Goal: Task Accomplishment & Management: Manage account settings

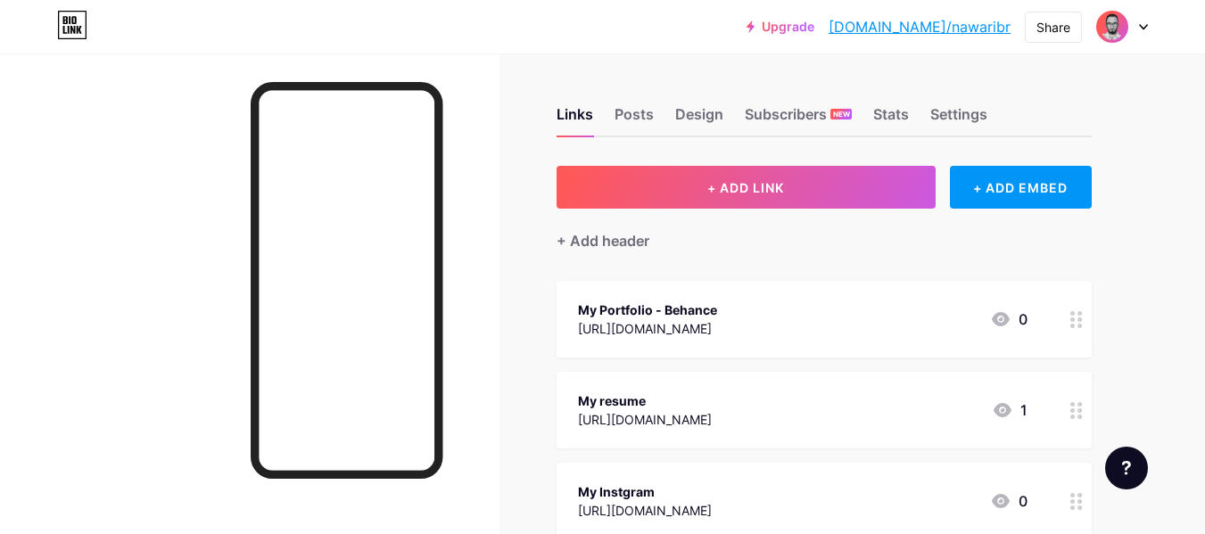
click at [1107, 39] on img at bounding box center [1112, 26] width 29 height 29
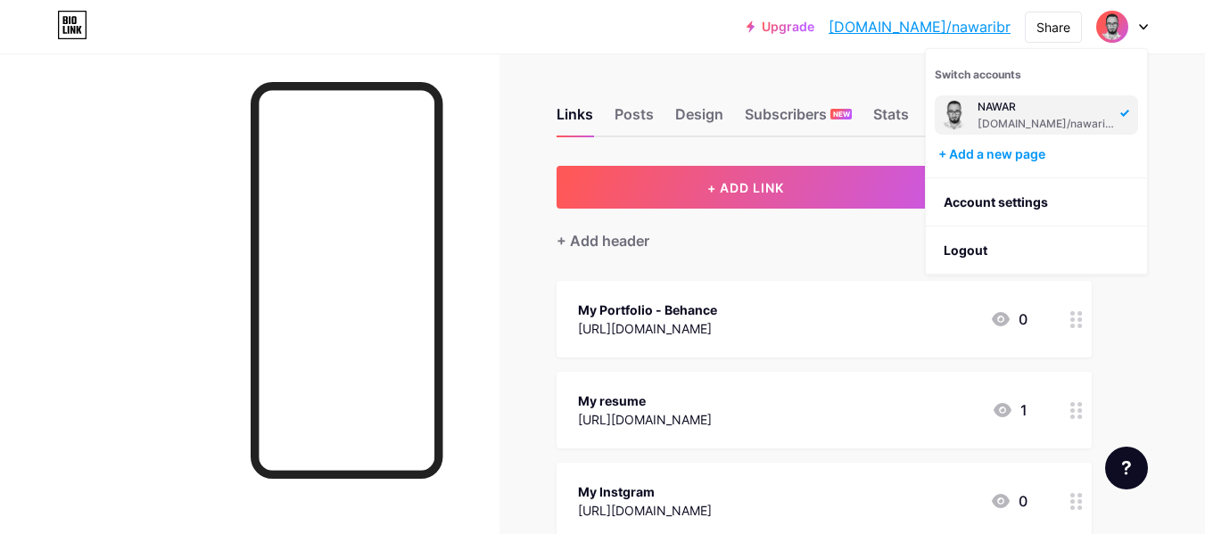
click at [1044, 131] on div "NAWAR bio.link/nawaribr" at bounding box center [1036, 114] width 203 height 39
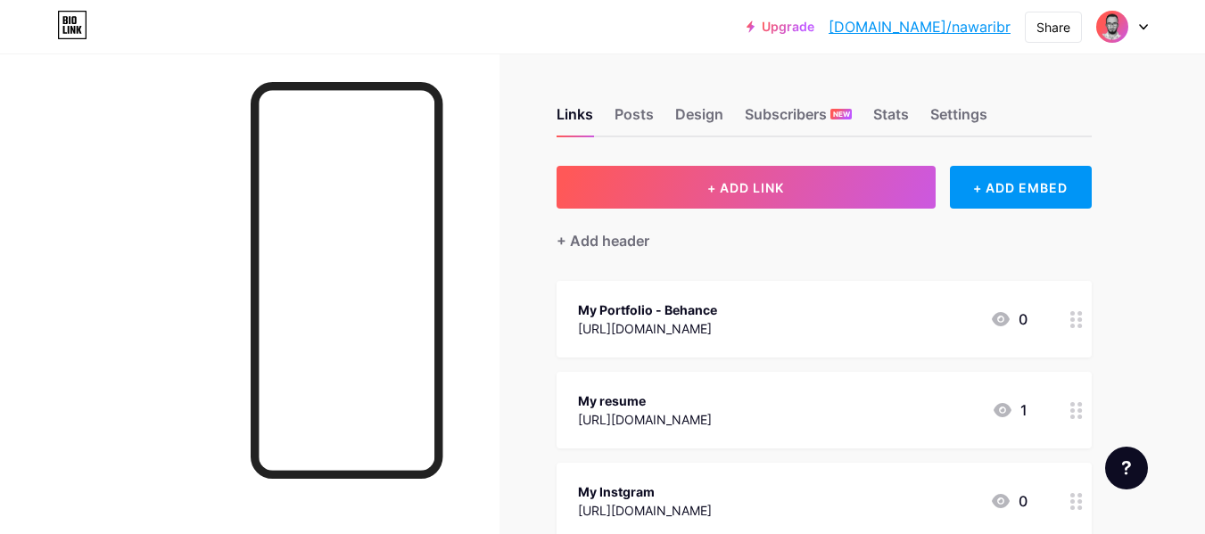
click at [1098, 30] on span at bounding box center [1112, 26] width 29 height 29
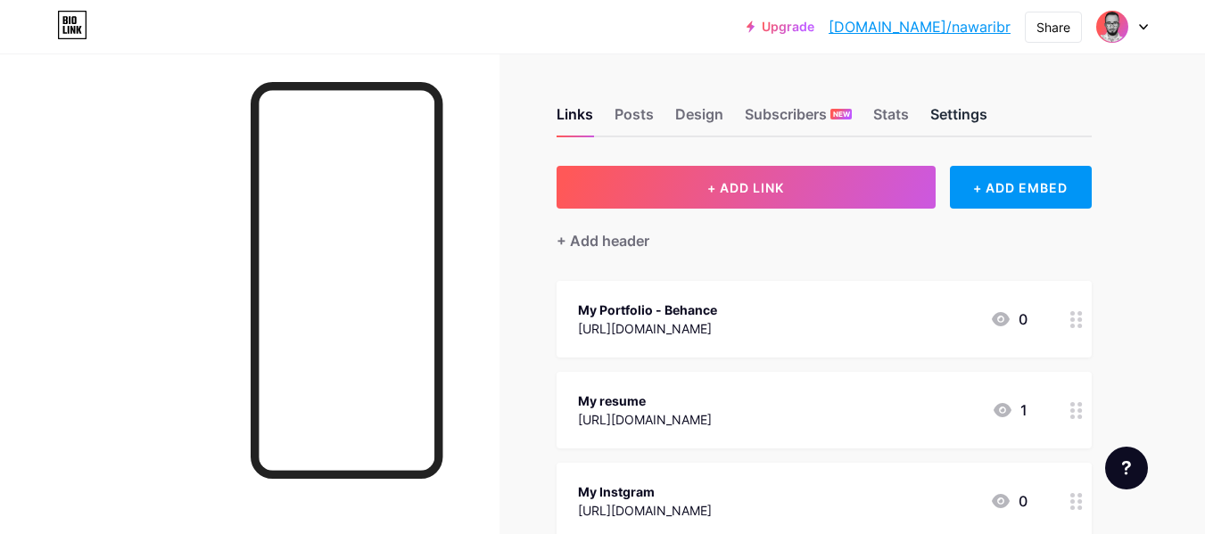
click at [947, 116] on div "Settings" at bounding box center [959, 119] width 57 height 32
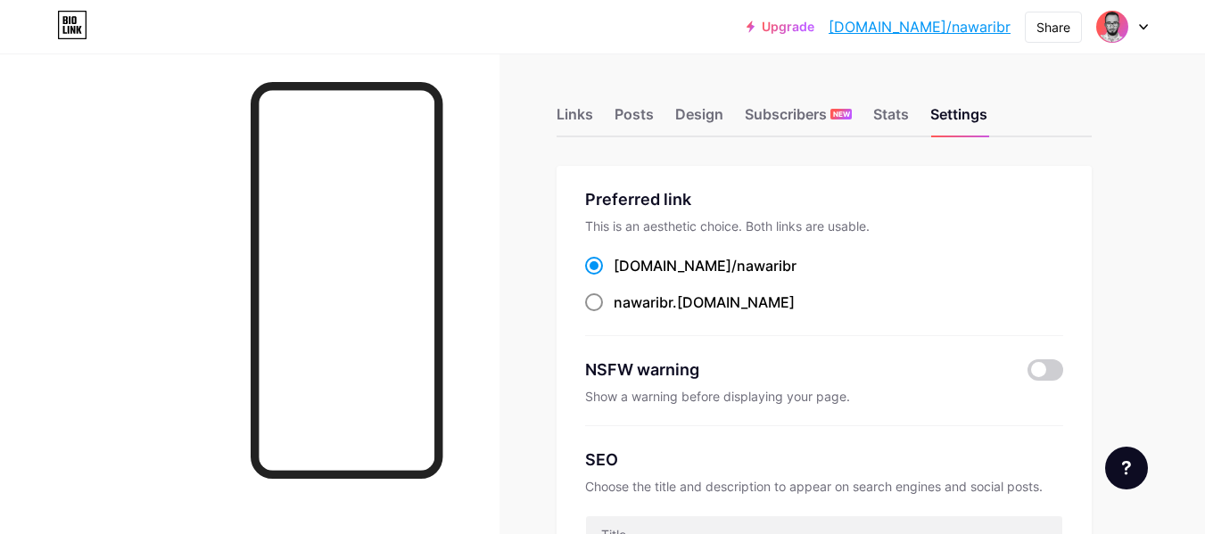
click at [612, 305] on label "nawaribr .[DOMAIN_NAME]" at bounding box center [690, 302] width 210 height 21
click at [614, 313] on input "nawaribr .[DOMAIN_NAME]" at bounding box center [620, 319] width 12 height 12
radio input "true"
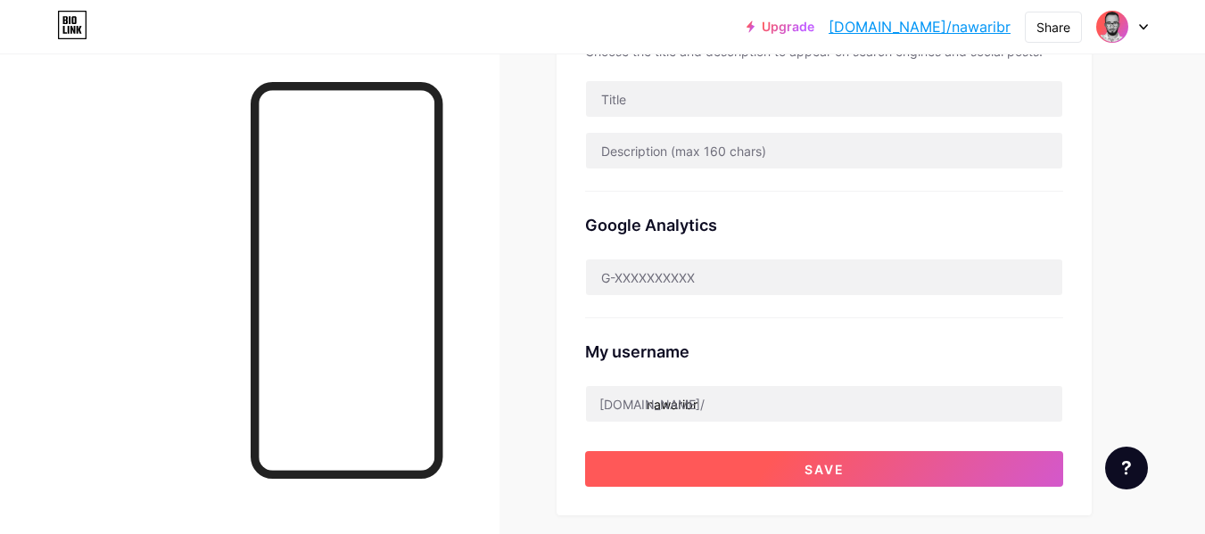
scroll to position [535, 0]
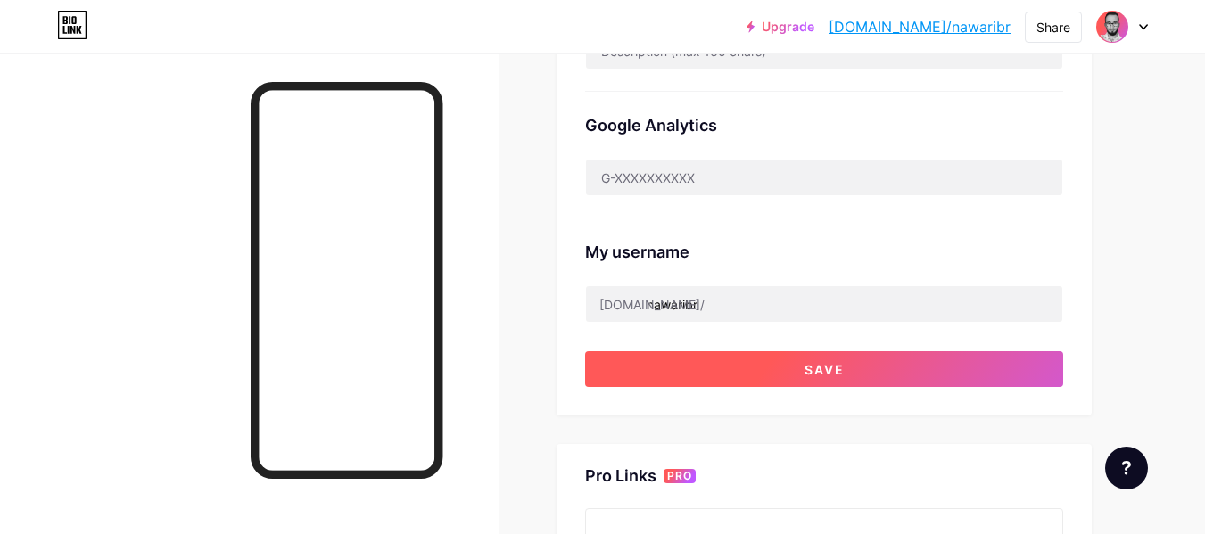
click at [856, 384] on button "Save" at bounding box center [824, 370] width 478 height 36
click at [866, 360] on button "Save" at bounding box center [824, 370] width 478 height 36
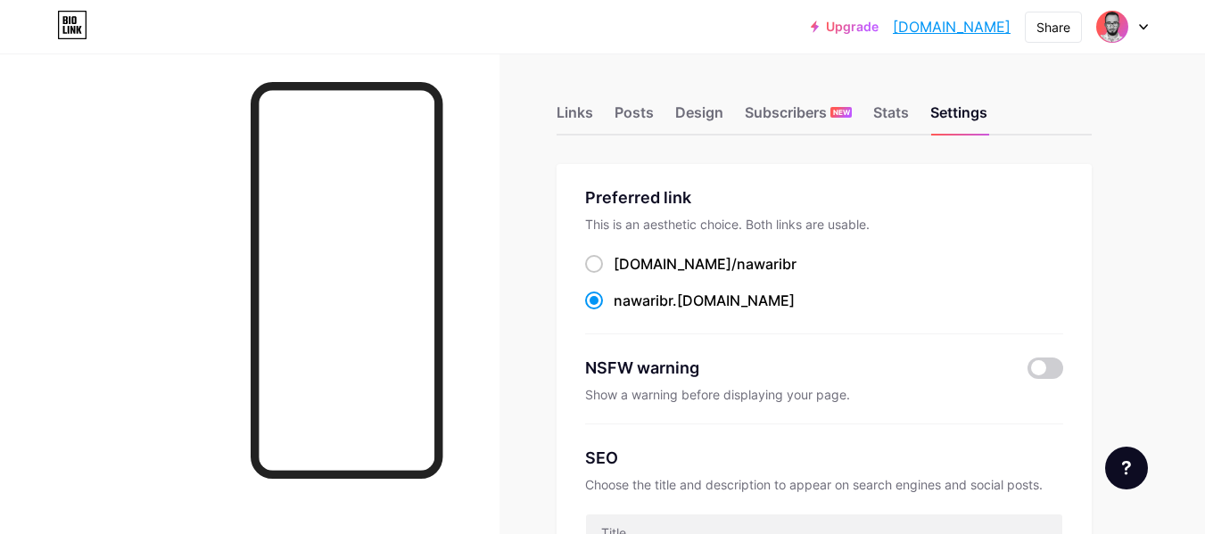
scroll to position [0, 0]
drag, startPoint x: 906, startPoint y: 112, endPoint x: 901, endPoint y: 130, distance: 18.6
click at [906, 113] on div "Stats" at bounding box center [891, 119] width 36 height 32
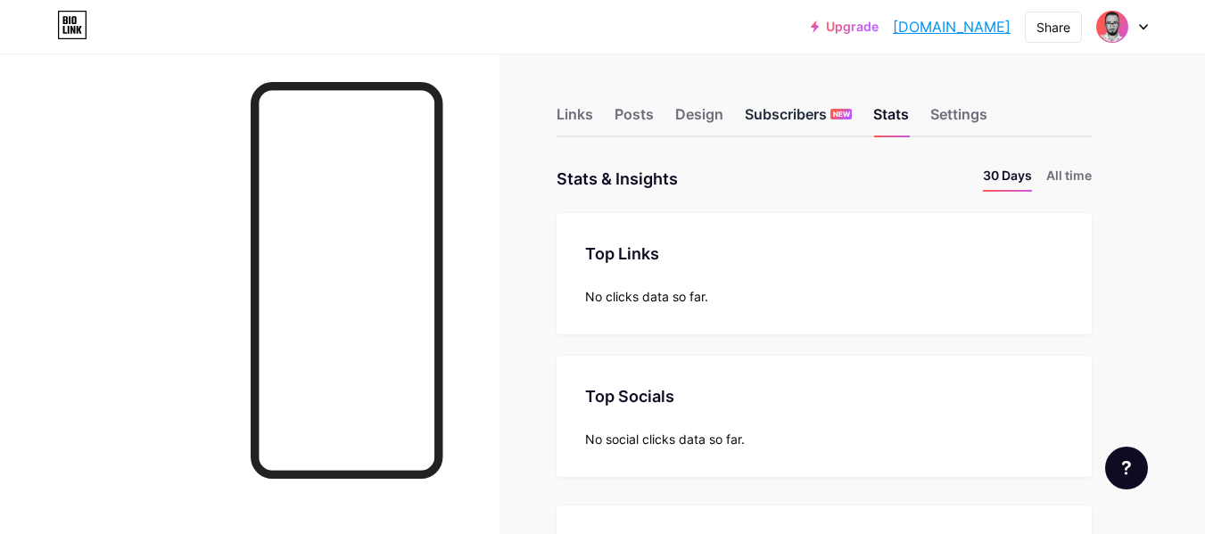
click at [802, 114] on div "Subscribers NEW" at bounding box center [798, 119] width 107 height 32
click at [716, 116] on div "Design" at bounding box center [699, 119] width 48 height 32
click at [641, 124] on div "Posts" at bounding box center [634, 119] width 39 height 32
click at [688, 111] on div "Design" at bounding box center [699, 119] width 48 height 32
click at [648, 114] on div "Posts" at bounding box center [634, 119] width 39 height 32
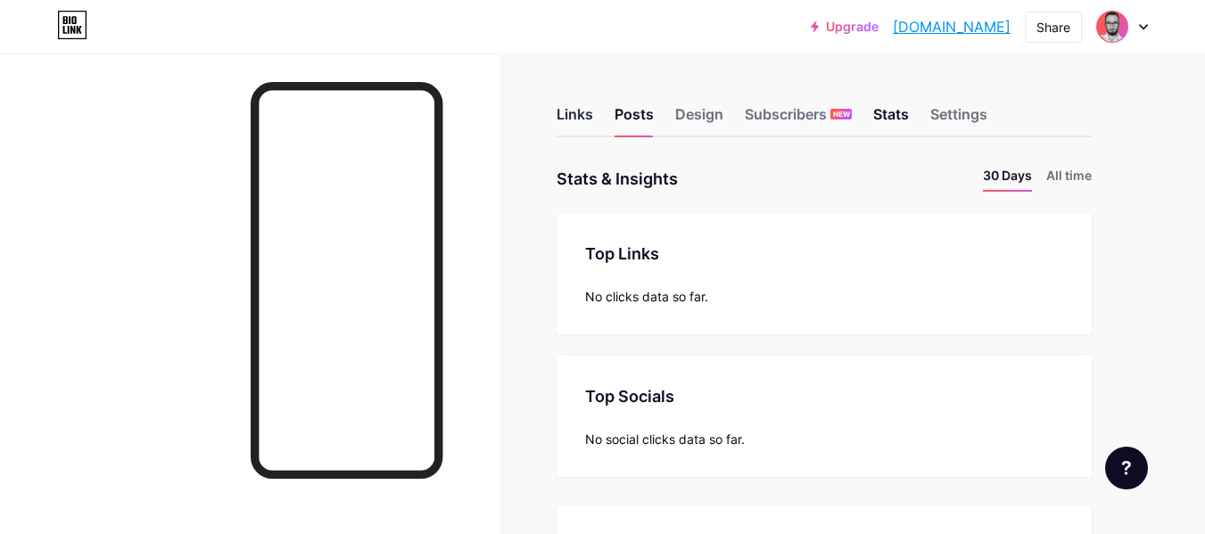
click at [580, 132] on div "Links" at bounding box center [575, 119] width 37 height 32
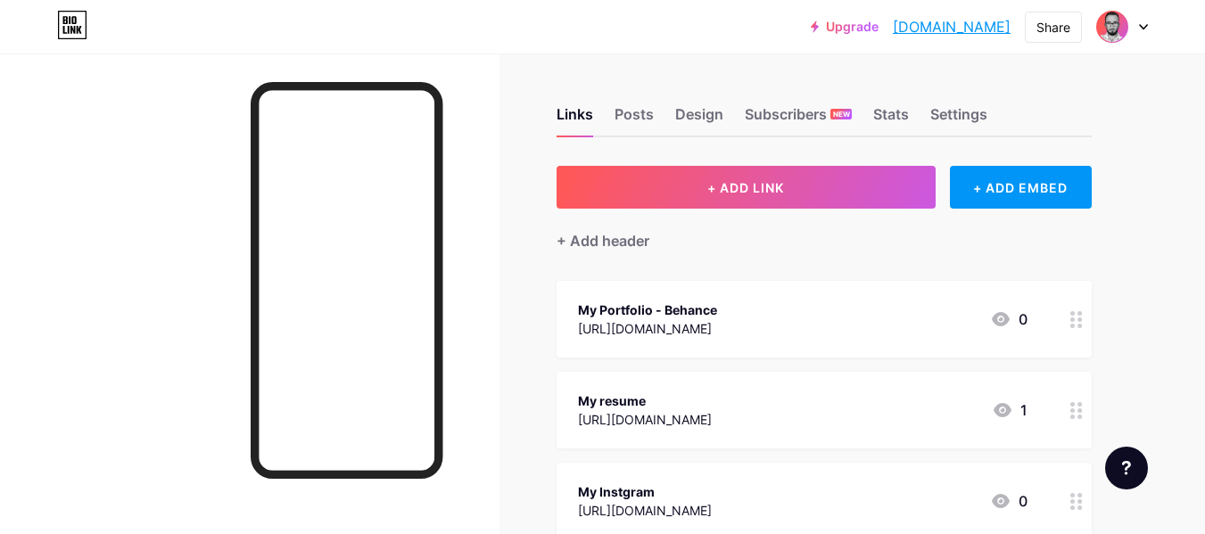
click at [1140, 25] on icon at bounding box center [1143, 27] width 7 height 4
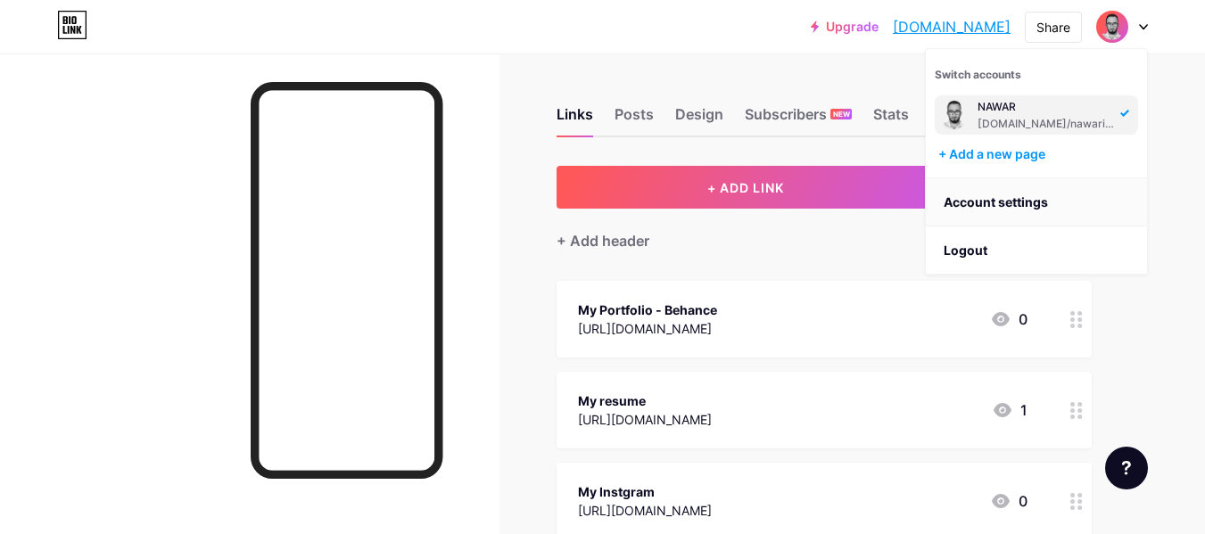
click at [1043, 205] on link "Account settings" at bounding box center [1036, 202] width 221 height 48
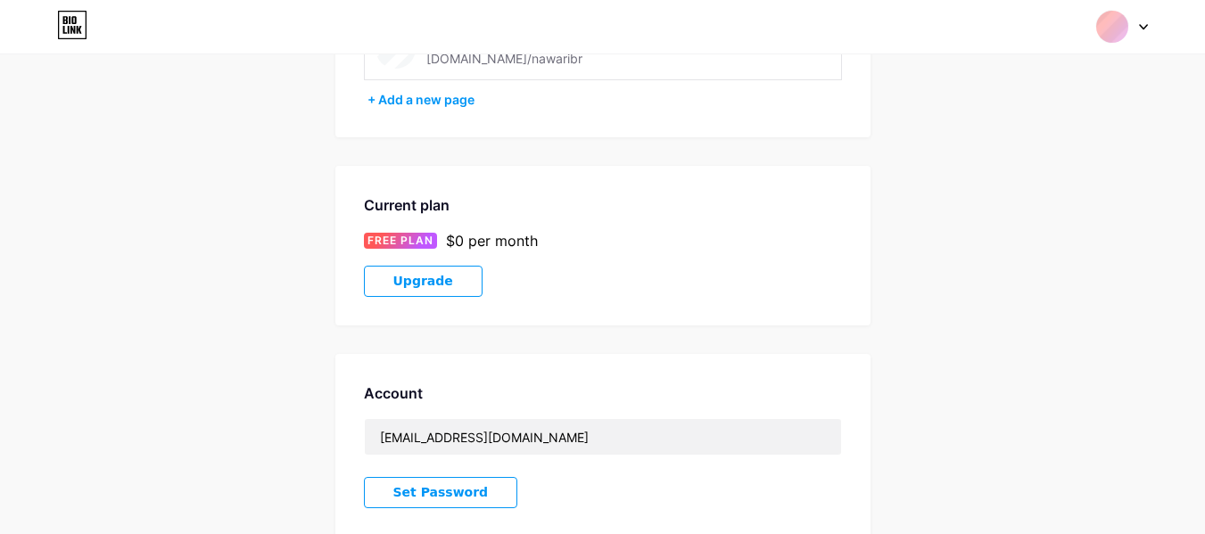
scroll to position [89, 0]
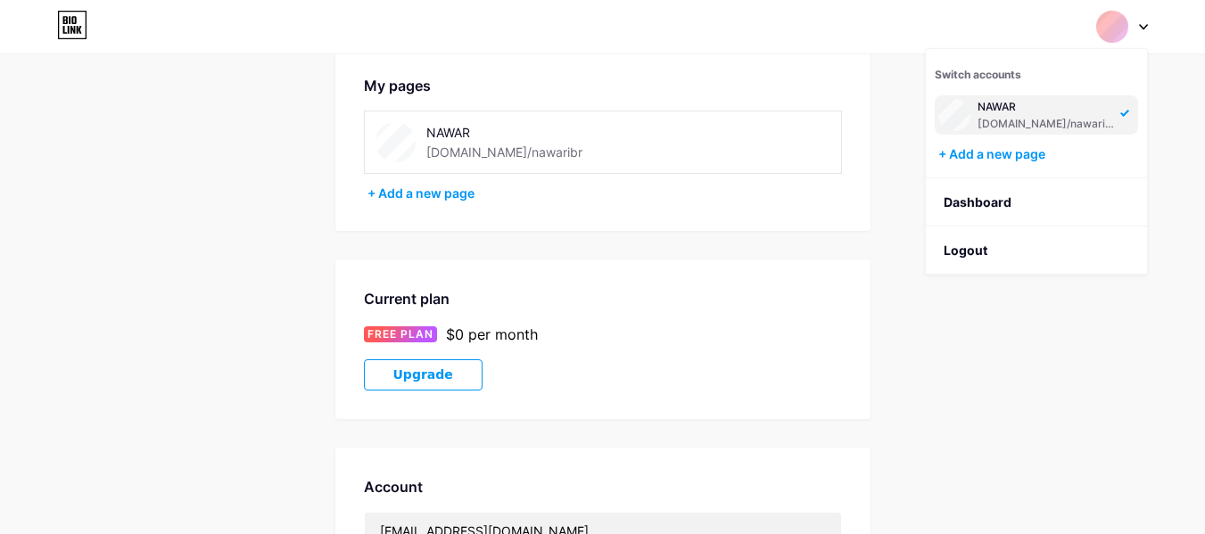
click at [894, 150] on div "Account Settings My pages NAWAR bio.link/nawaribr + Add a new page Current plan…" at bounding box center [602, 413] width 1205 height 841
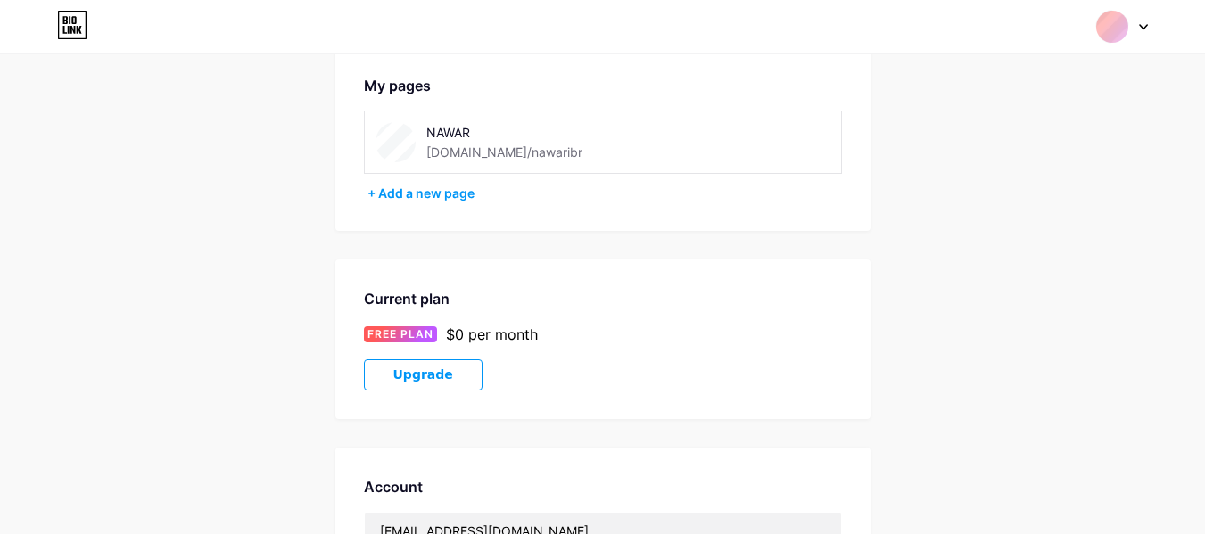
click at [410, 150] on span at bounding box center [396, 142] width 40 height 40
click at [400, 132] on img at bounding box center [396, 142] width 40 height 40
click at [470, 151] on div "[DOMAIN_NAME]/nawaribr" at bounding box center [504, 152] width 156 height 19
click at [408, 134] on img at bounding box center [396, 142] width 40 height 40
click at [397, 134] on img at bounding box center [396, 142] width 40 height 40
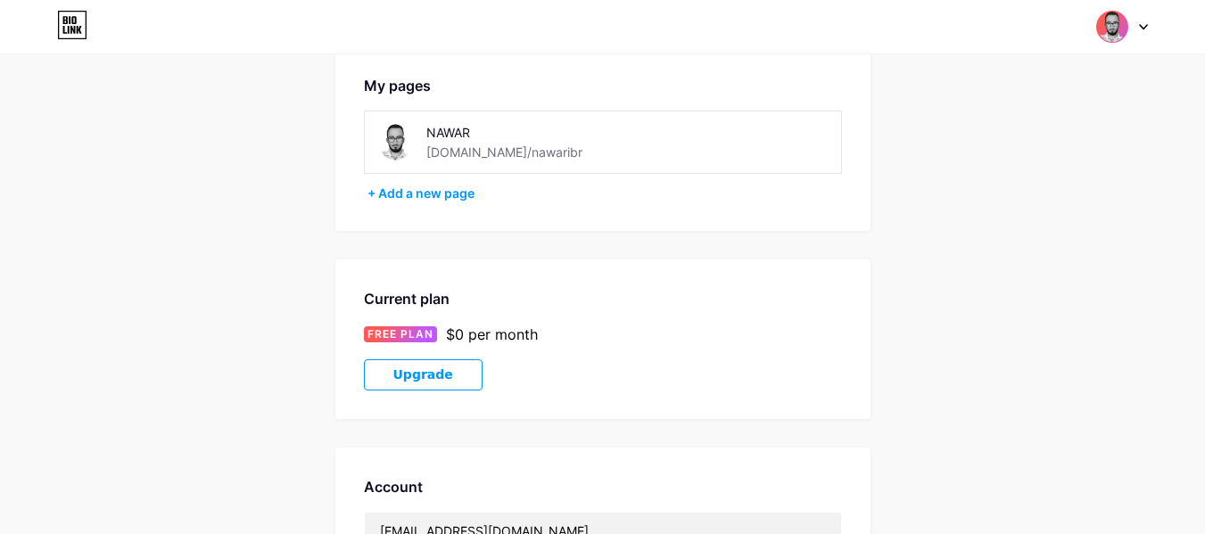
click at [397, 134] on img at bounding box center [396, 142] width 40 height 40
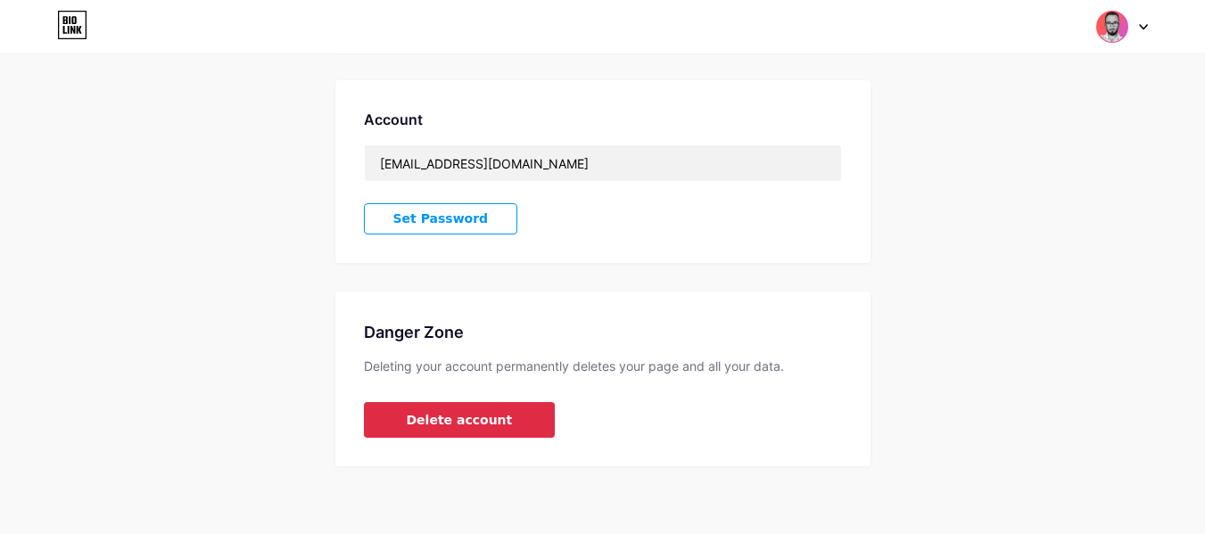
scroll to position [460, 0]
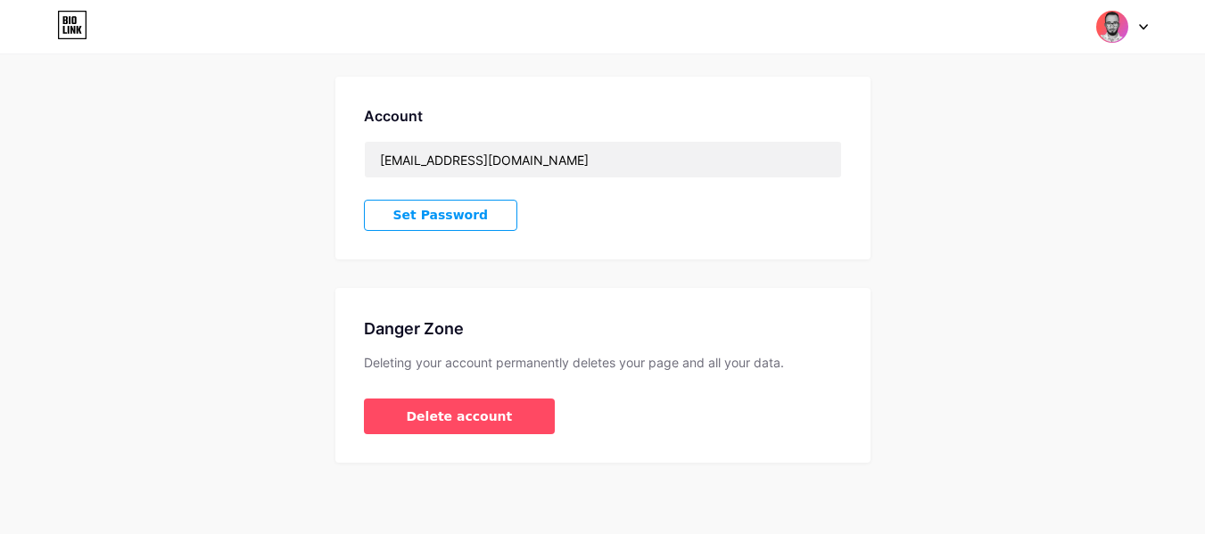
click at [449, 225] on button "Set Password" at bounding box center [441, 215] width 154 height 31
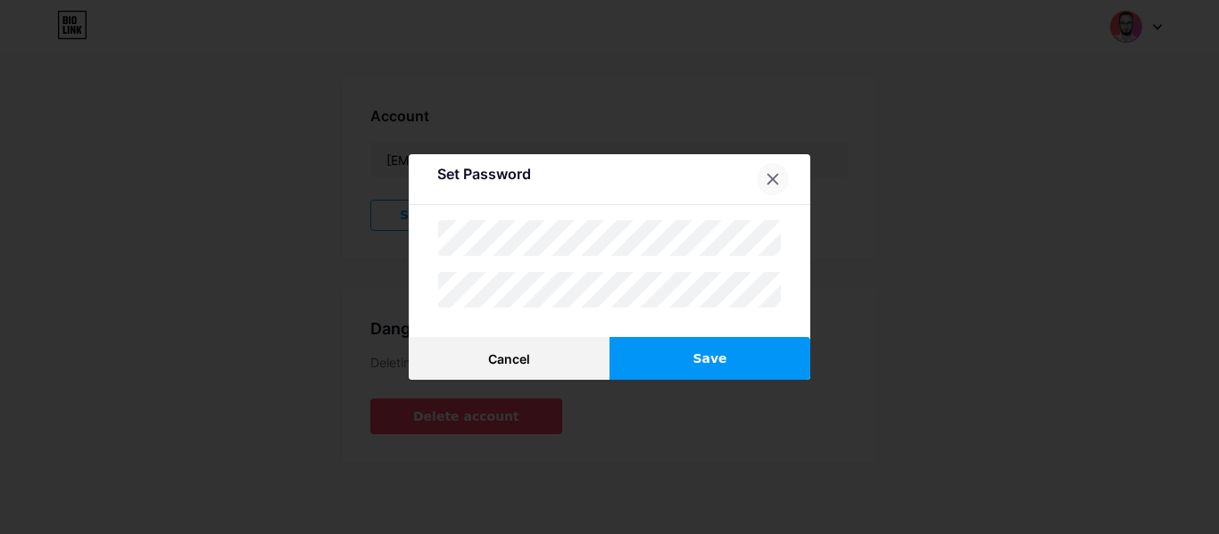
click at [765, 178] on icon at bounding box center [772, 179] width 14 height 14
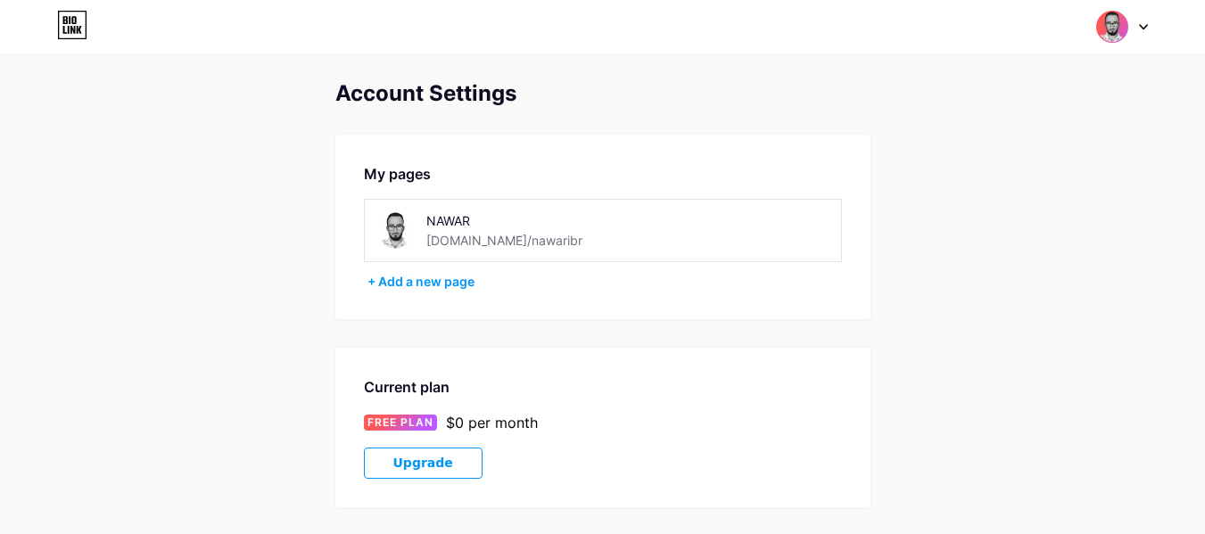
scroll to position [0, 0]
drag, startPoint x: 385, startPoint y: 240, endPoint x: 395, endPoint y: 239, distance: 10.7
click at [385, 240] on img at bounding box center [396, 231] width 40 height 40
click at [403, 166] on div "My pages" at bounding box center [603, 174] width 478 height 21
click at [467, 203] on div "NAWAR bio.link/nawaribr" at bounding box center [603, 231] width 478 height 63
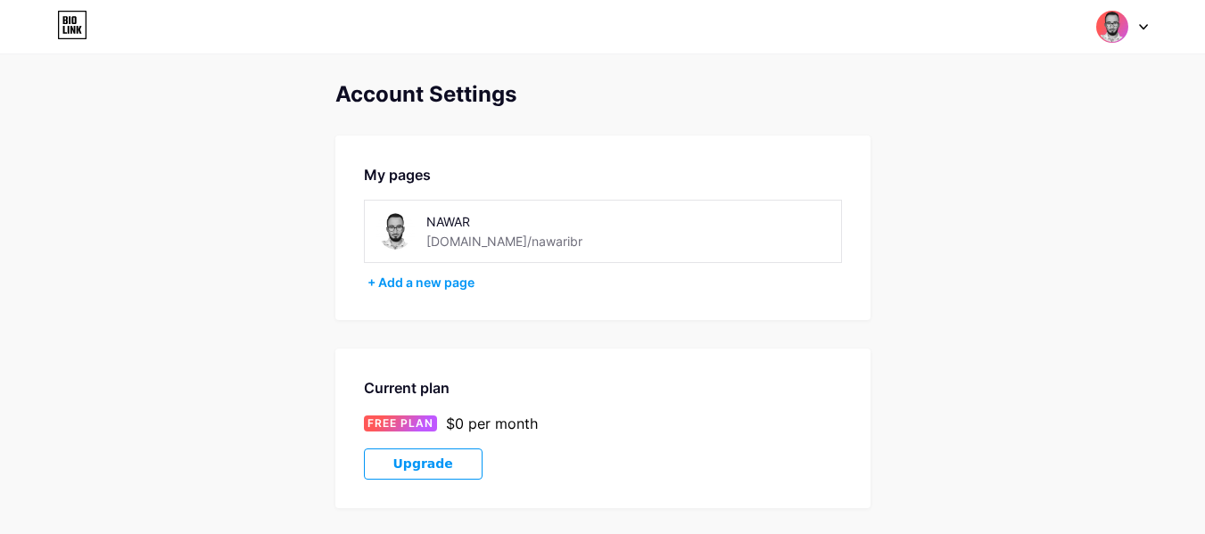
click at [451, 216] on div "NAWAR" at bounding box center [526, 221] width 200 height 19
drag, startPoint x: 487, startPoint y: 112, endPoint x: 493, endPoint y: 103, distance: 10.9
click at [488, 112] on div "Account Settings My pages NAWAR bio.link/nawaribr + Add a new page Current plan…" at bounding box center [602, 502] width 535 height 841
click at [1097, 36] on img at bounding box center [1113, 27] width 34 height 34
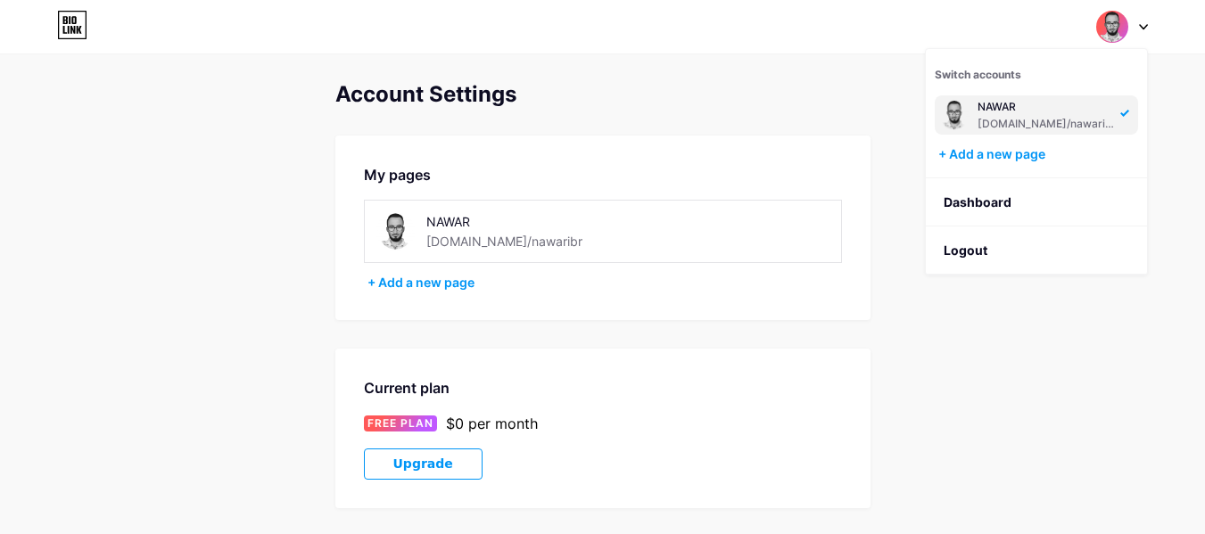
click at [1138, 27] on div at bounding box center [1122, 27] width 52 height 32
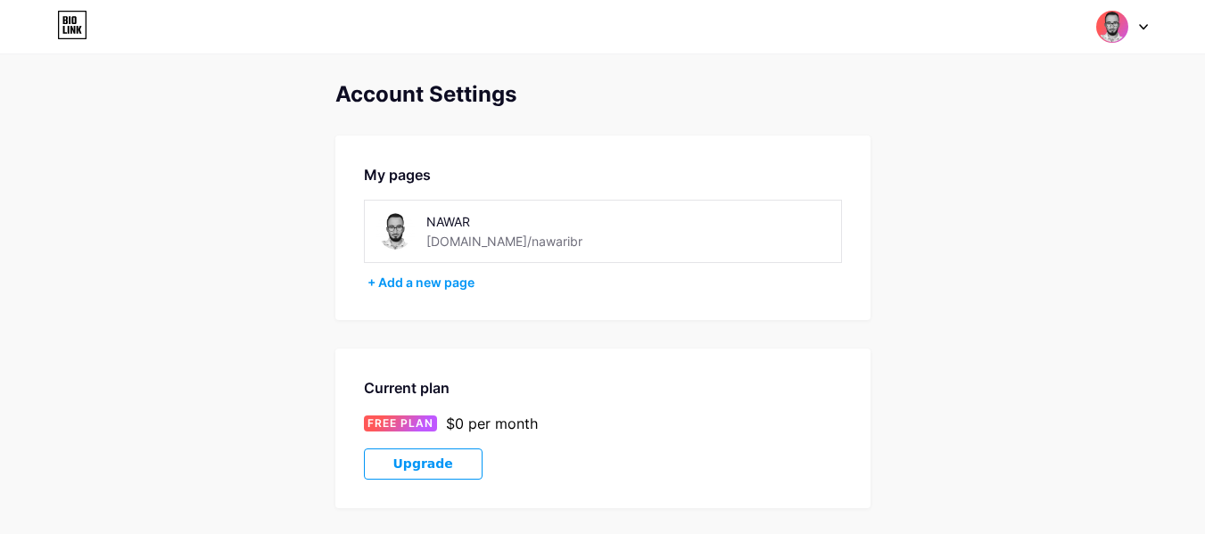
click at [1138, 27] on div at bounding box center [1122, 27] width 52 height 32
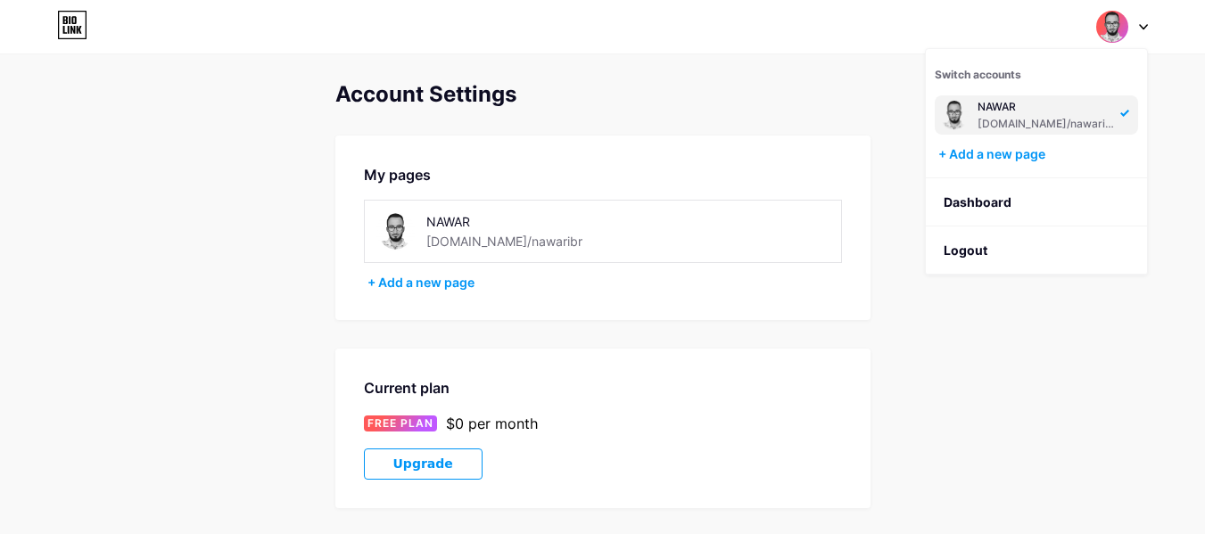
click at [1059, 113] on div "NAWAR" at bounding box center [1046, 107] width 137 height 14
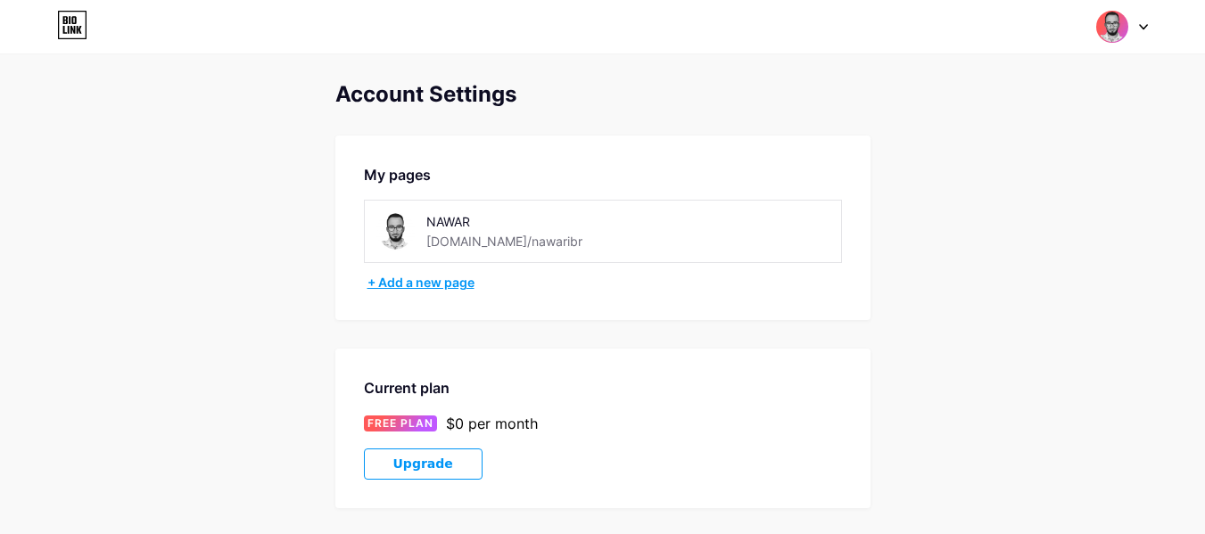
click at [456, 285] on div "+ Add a new page" at bounding box center [605, 283] width 475 height 18
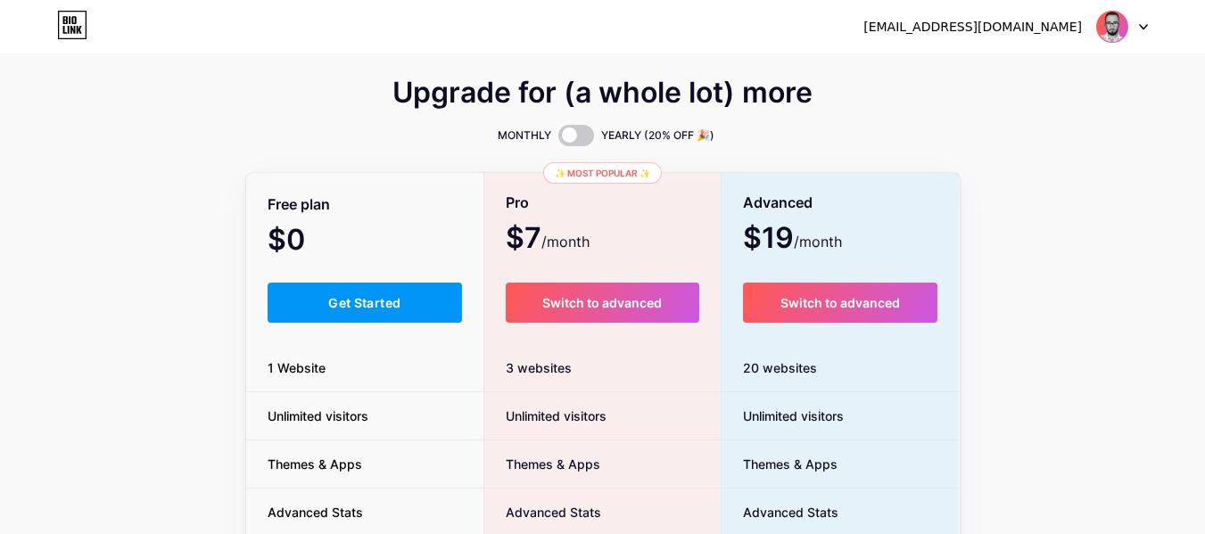
click at [1096, 33] on img at bounding box center [1113, 27] width 34 height 34
click at [1116, 29] on img at bounding box center [1113, 27] width 34 height 34
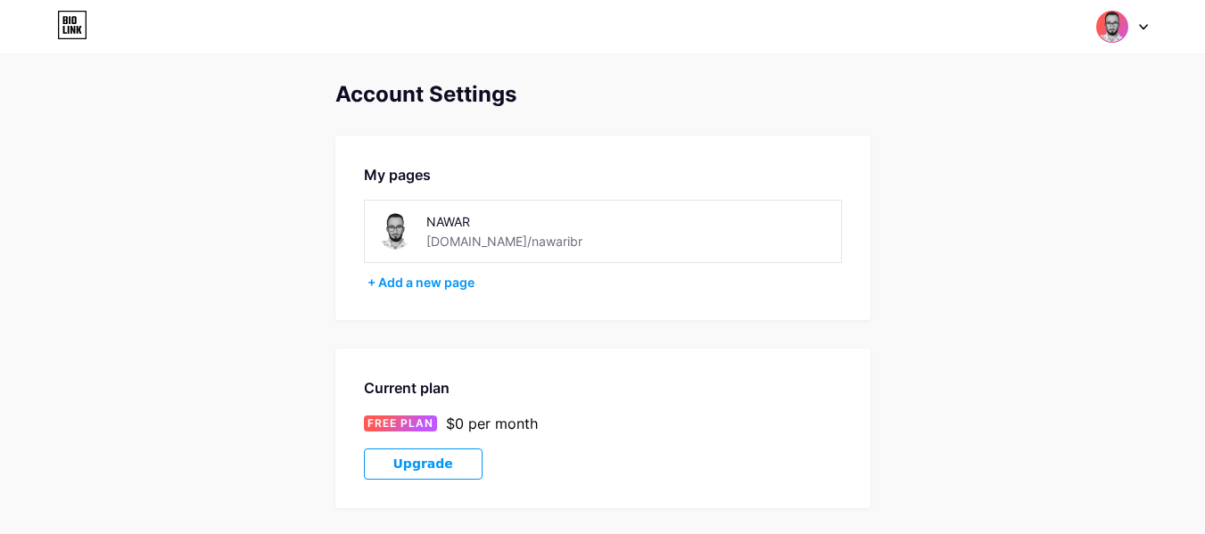
click at [1119, 35] on img at bounding box center [1113, 27] width 34 height 34
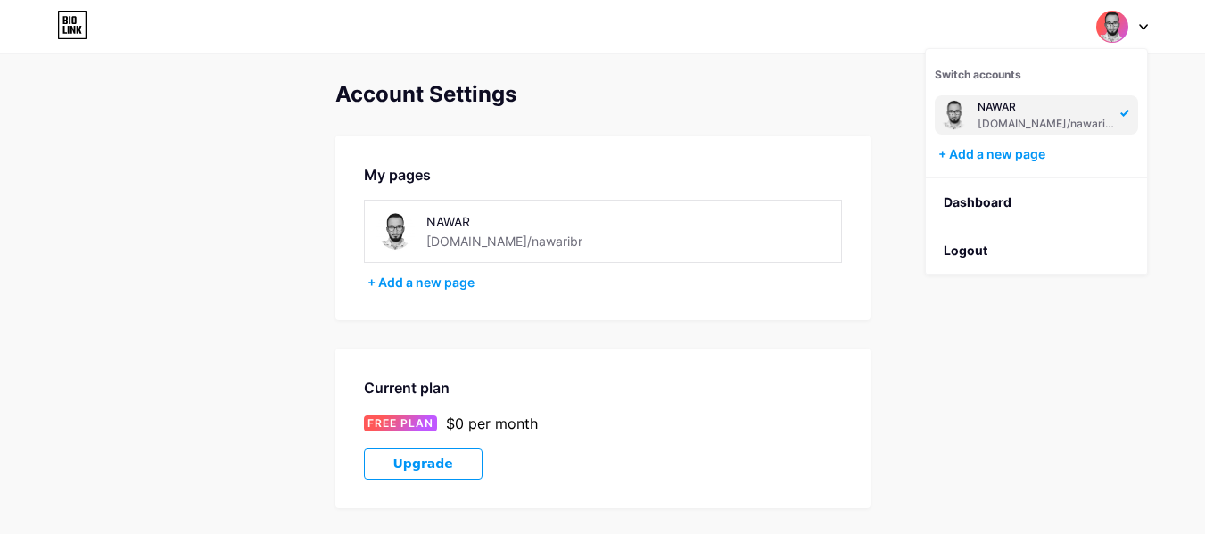
click at [1035, 112] on div "NAWAR" at bounding box center [1046, 107] width 137 height 14
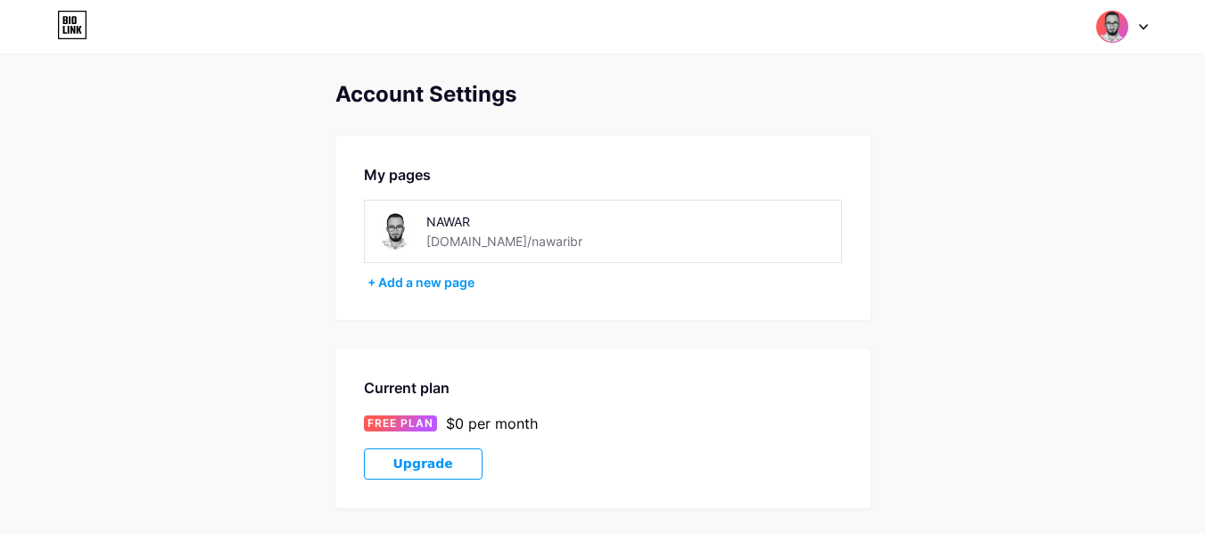
click at [439, 88] on div "Account Settings" at bounding box center [602, 94] width 535 height 25
click at [69, 31] on icon at bounding box center [69, 30] width 2 height 8
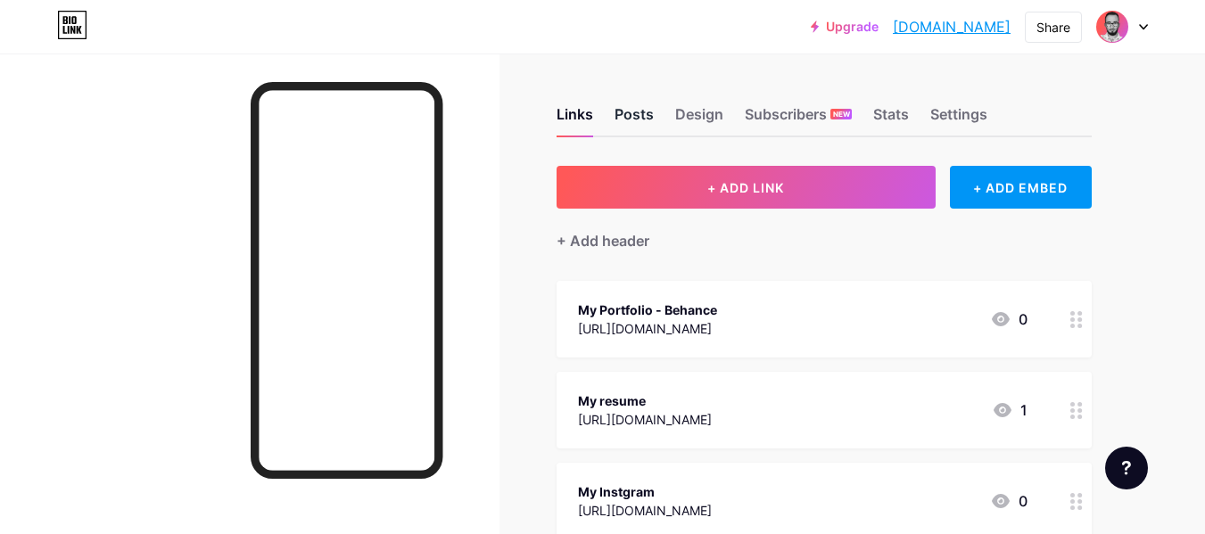
click at [640, 113] on div "Posts" at bounding box center [634, 119] width 39 height 32
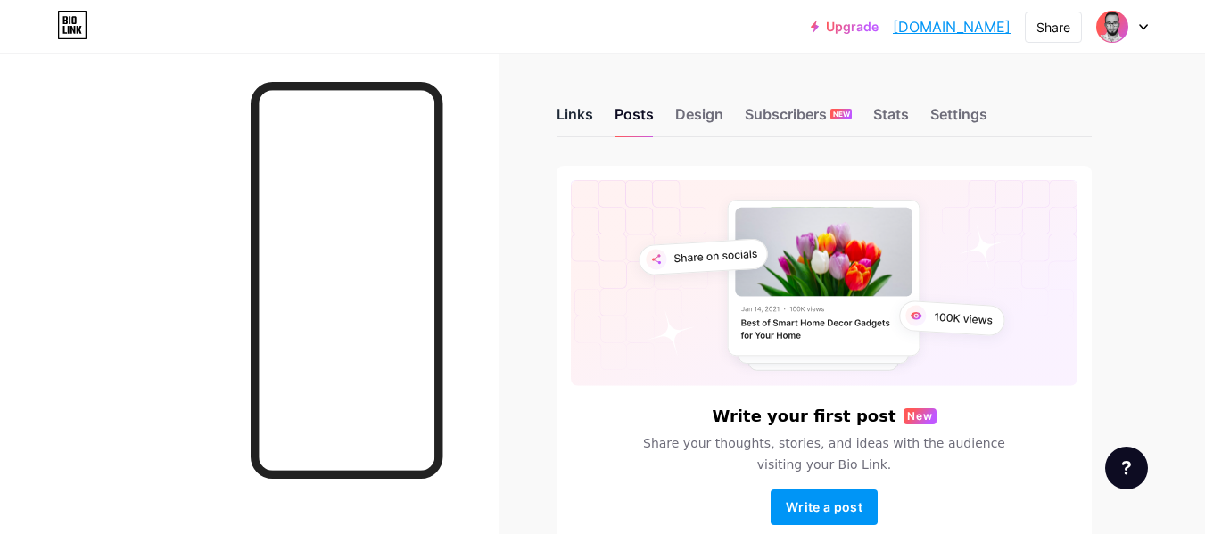
click at [584, 111] on div "Links" at bounding box center [575, 119] width 37 height 32
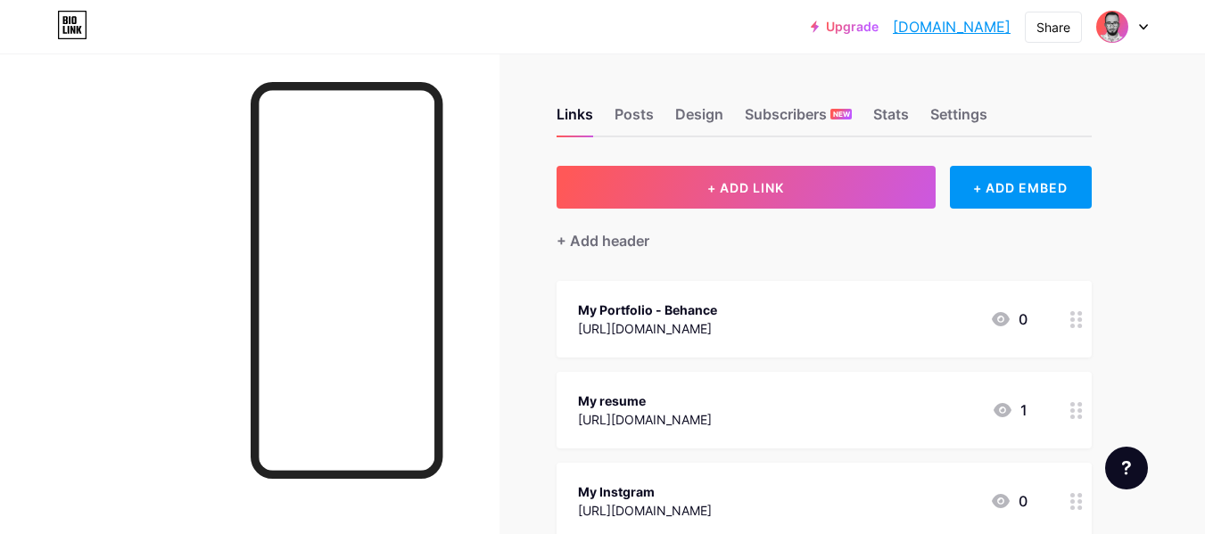
click at [612, 129] on div "Links Posts Design Subscribers NEW Stats Settings" at bounding box center [824, 106] width 535 height 62
click at [639, 117] on div "Posts" at bounding box center [634, 119] width 39 height 32
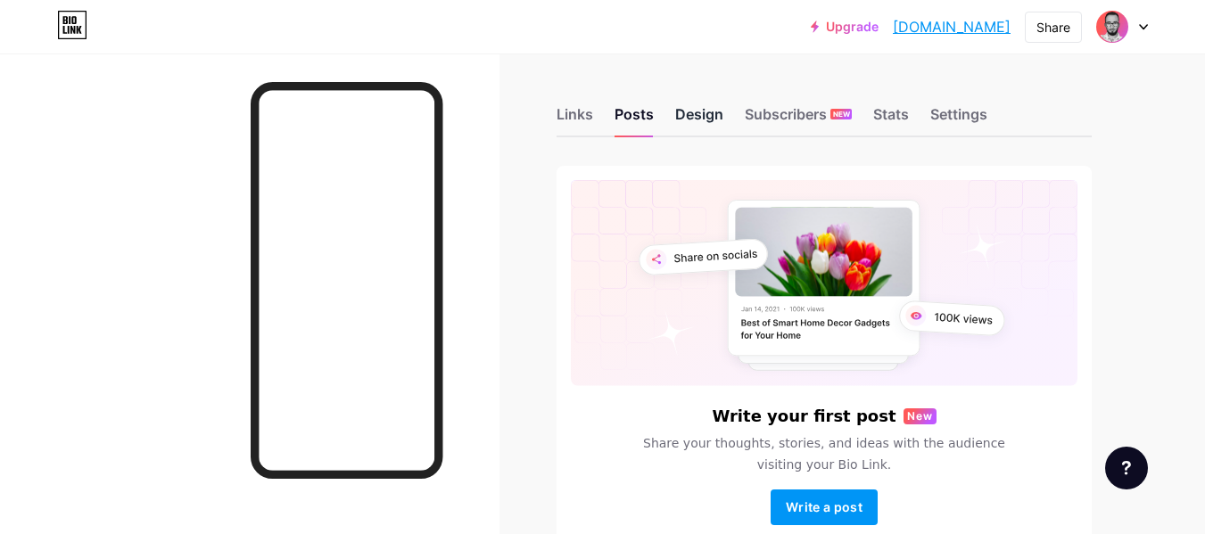
click at [700, 122] on div "Design" at bounding box center [699, 119] width 48 height 32
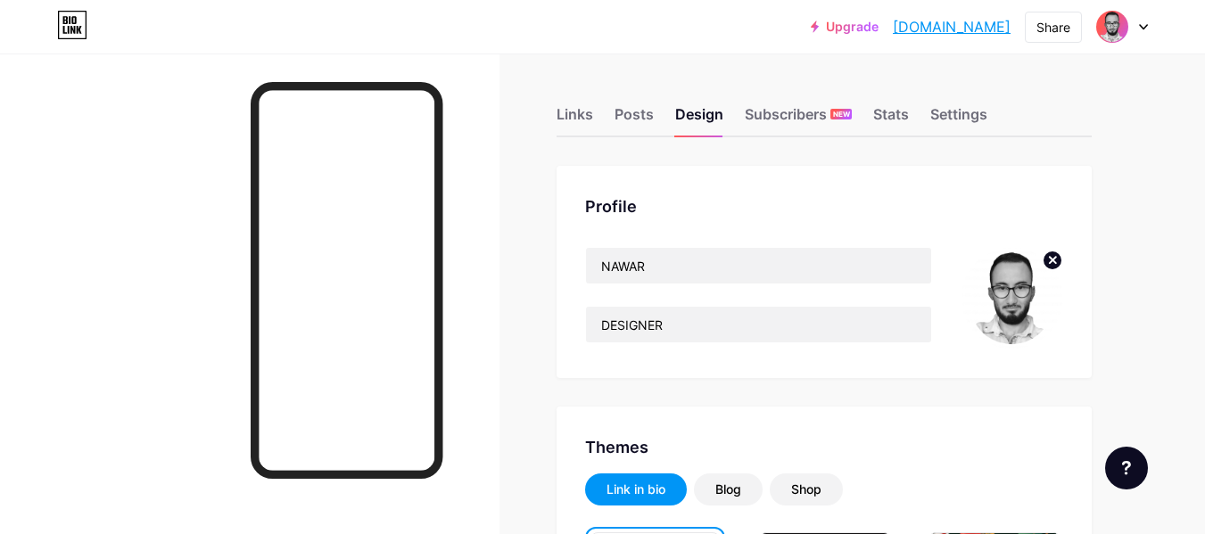
click at [1020, 306] on img at bounding box center [1012, 298] width 103 height 103
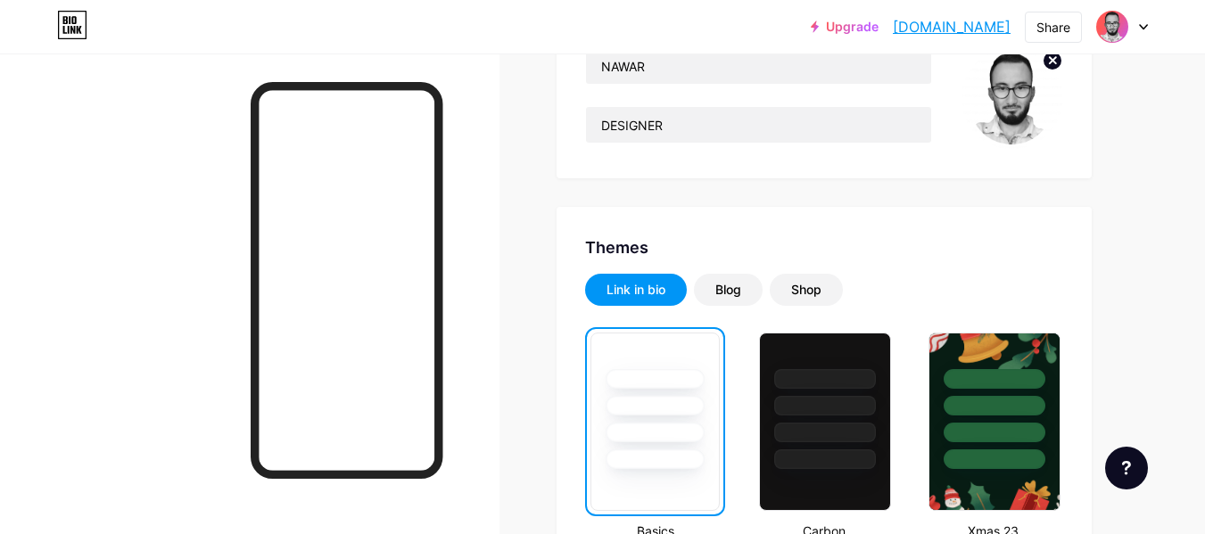
scroll to position [268, 0]
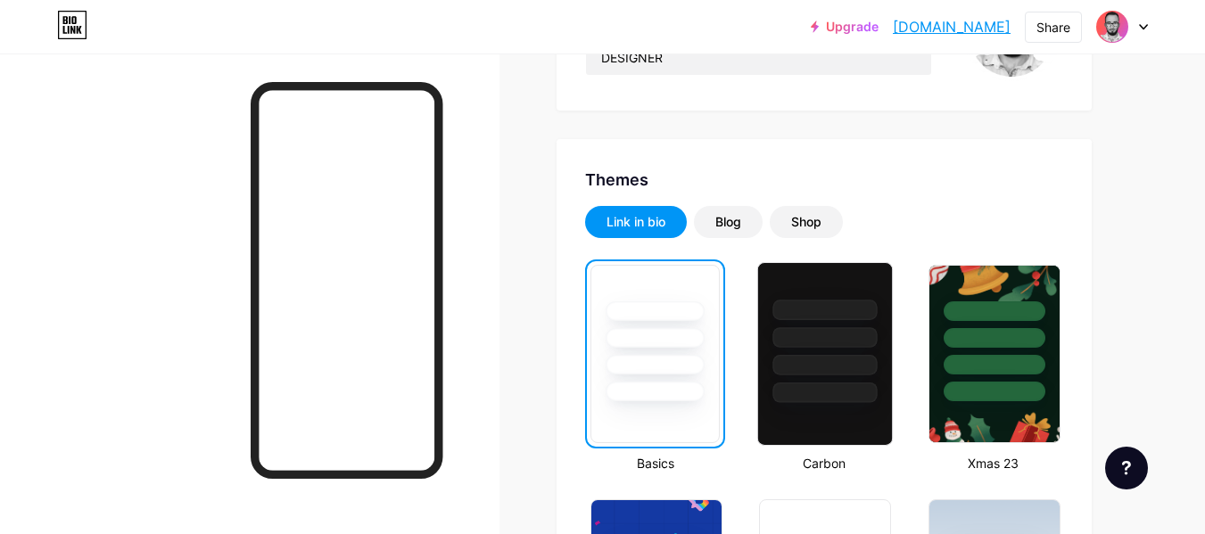
click at [856, 366] on div at bounding box center [826, 365] width 104 height 21
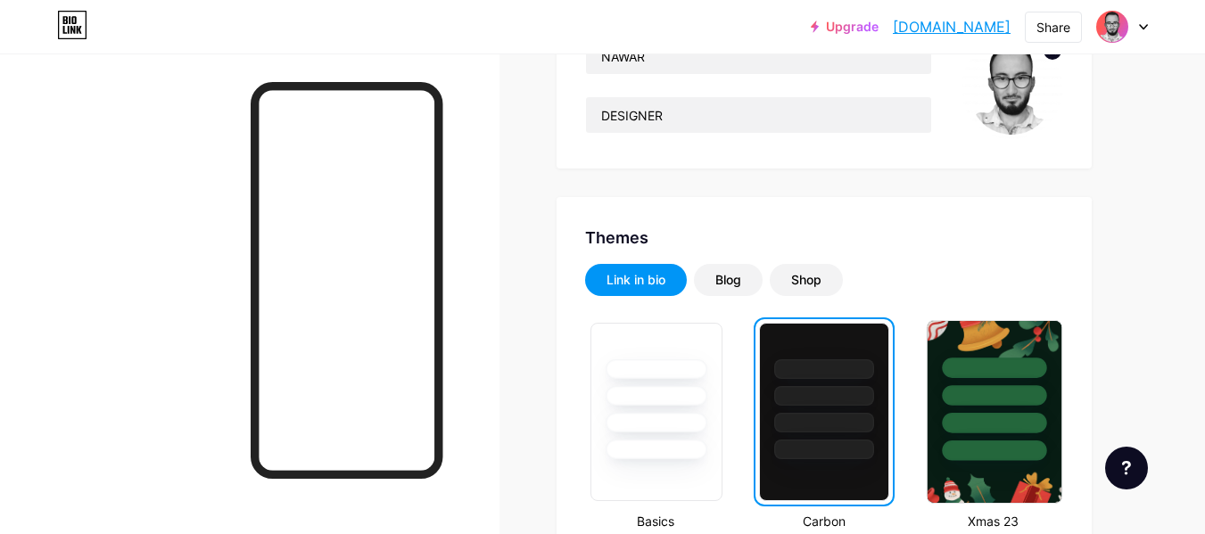
scroll to position [178, 0]
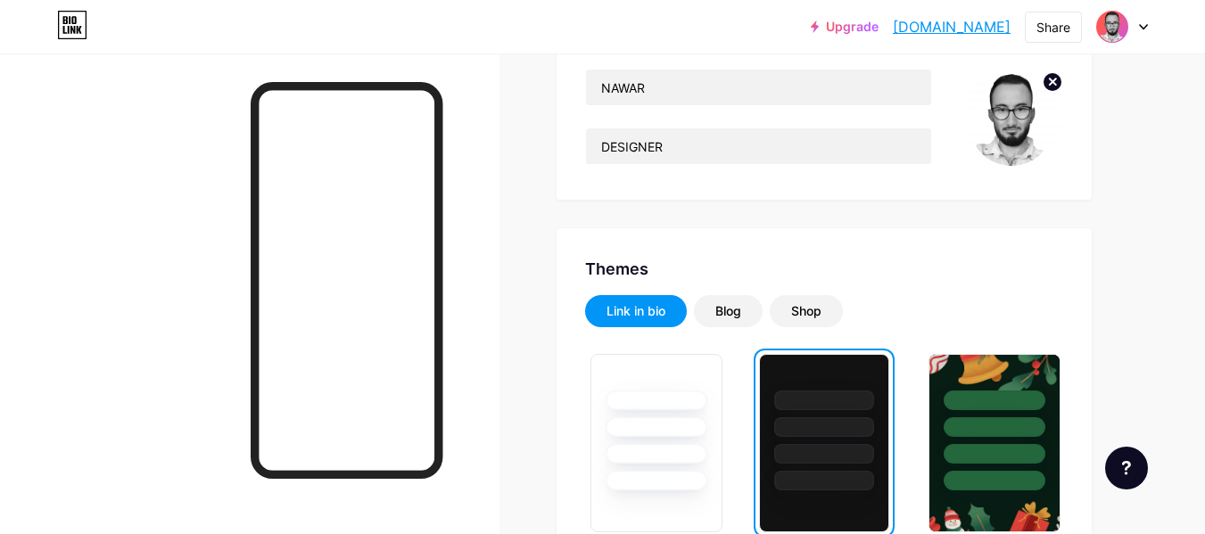
click at [1019, 133] on img at bounding box center [1012, 120] width 103 height 103
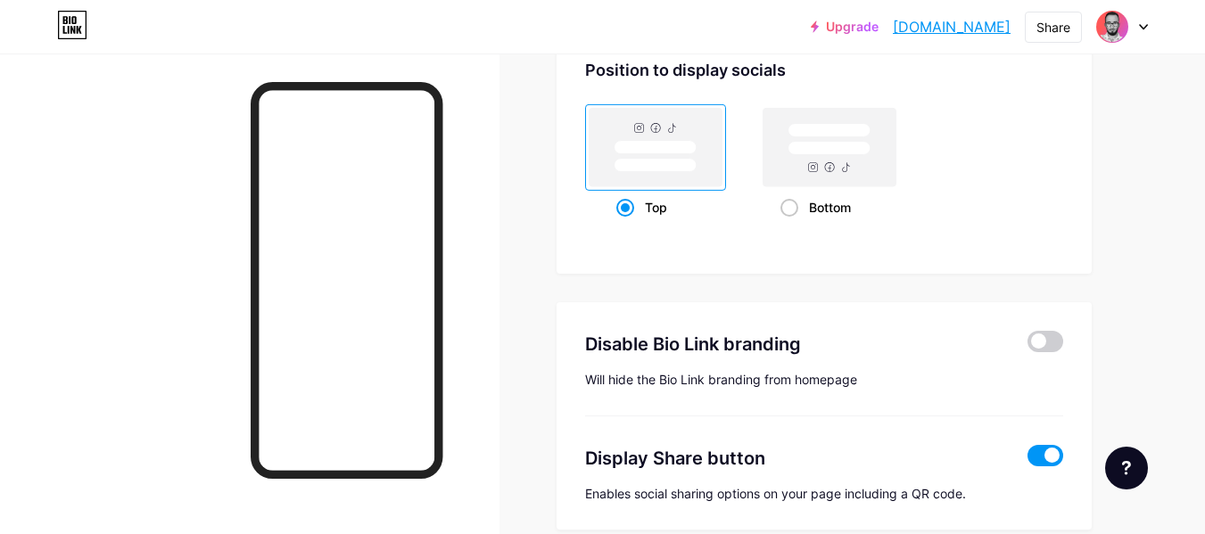
scroll to position [2496, 0]
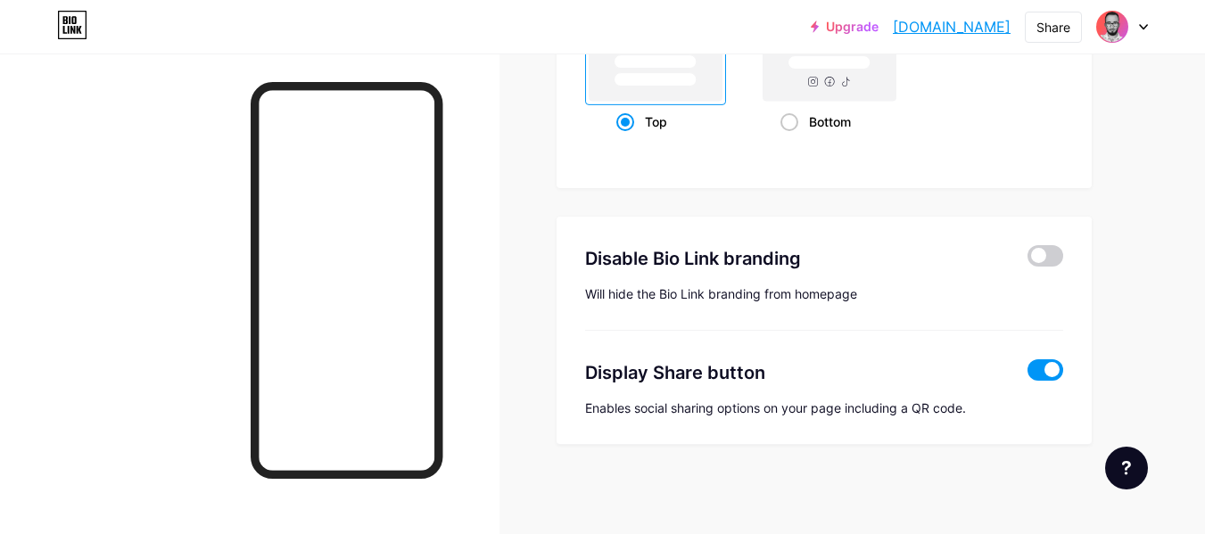
click at [1051, 269] on div at bounding box center [1046, 258] width 36 height 27
click at [1047, 264] on span at bounding box center [1046, 255] width 36 height 21
click at [1028, 261] on input "checkbox" at bounding box center [1028, 261] width 0 height 0
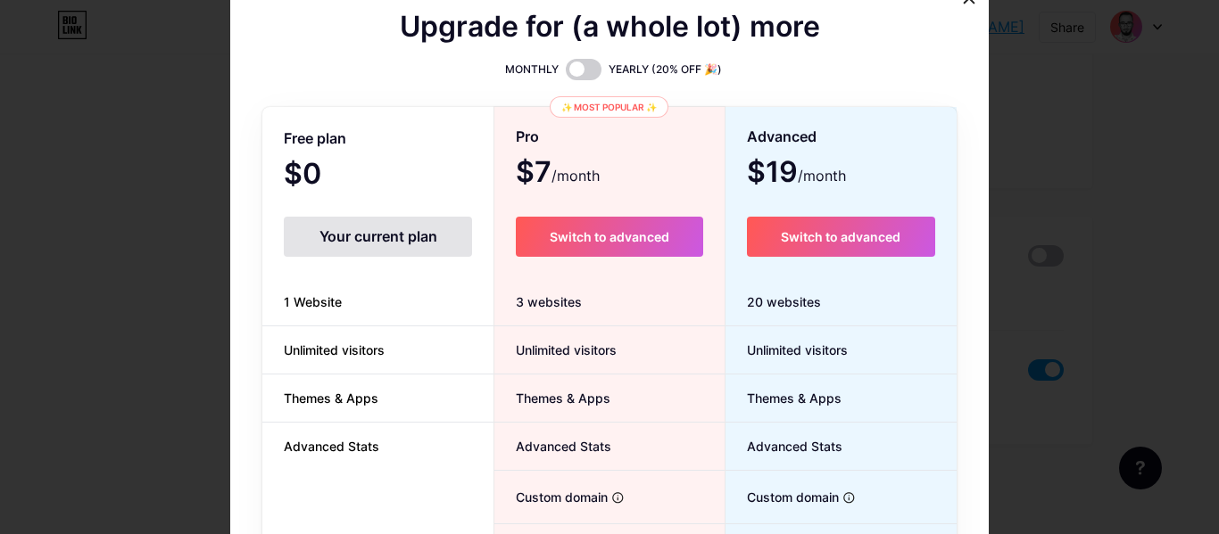
click at [1047, 264] on div at bounding box center [609, 267] width 1219 height 534
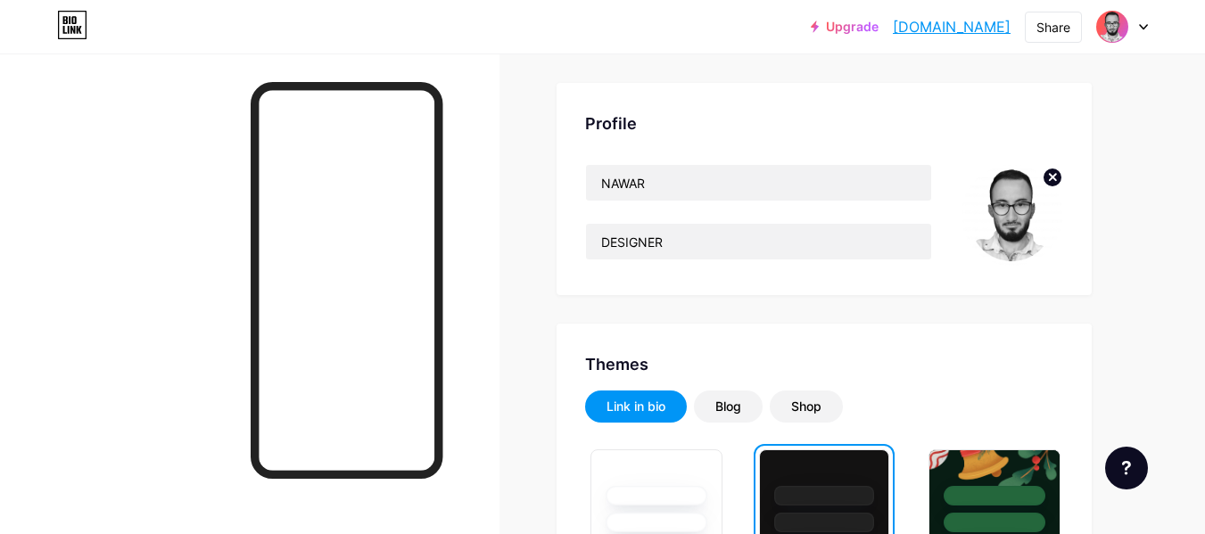
scroll to position [0, 0]
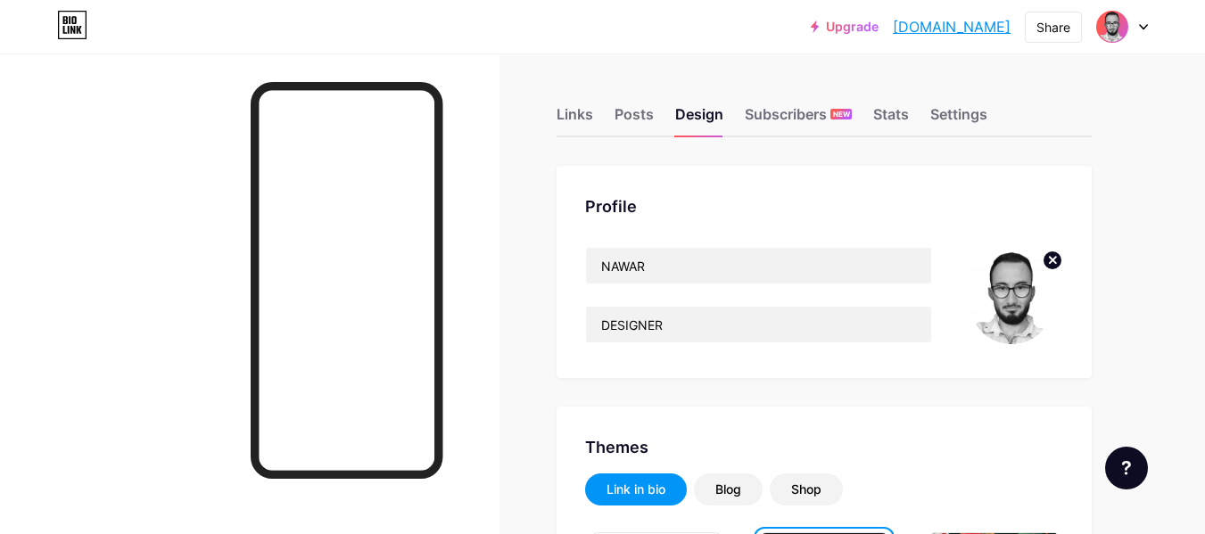
click at [1021, 273] on img at bounding box center [1012, 298] width 103 height 103
click at [1058, 256] on circle at bounding box center [1053, 261] width 20 height 20
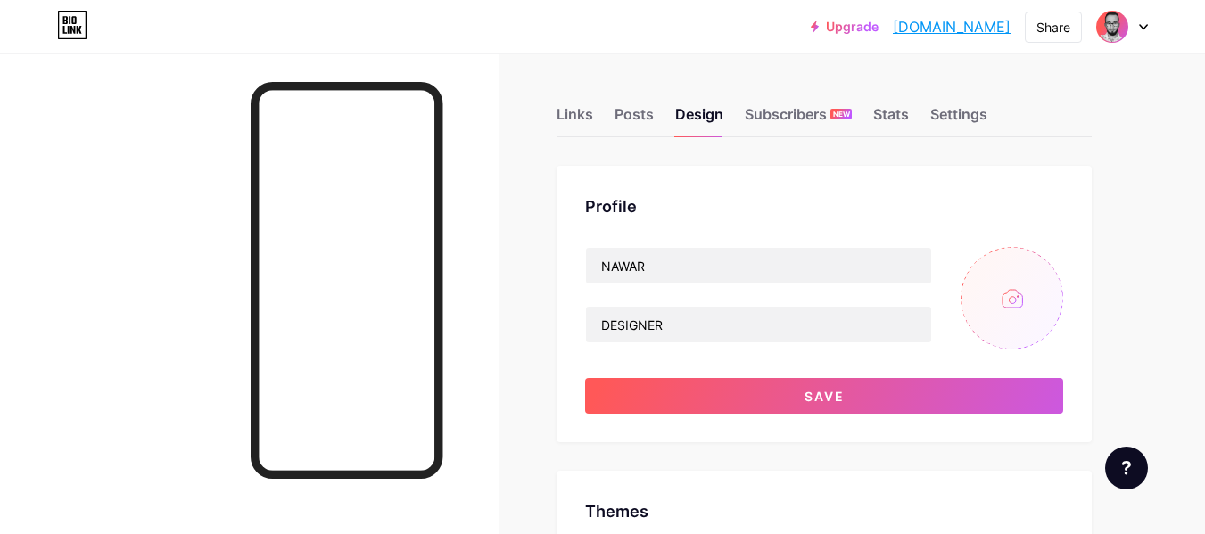
click at [1020, 294] on input "file" at bounding box center [1012, 298] width 103 height 103
type input "C:\fakepath\بروفايل-جديدة.jpg"
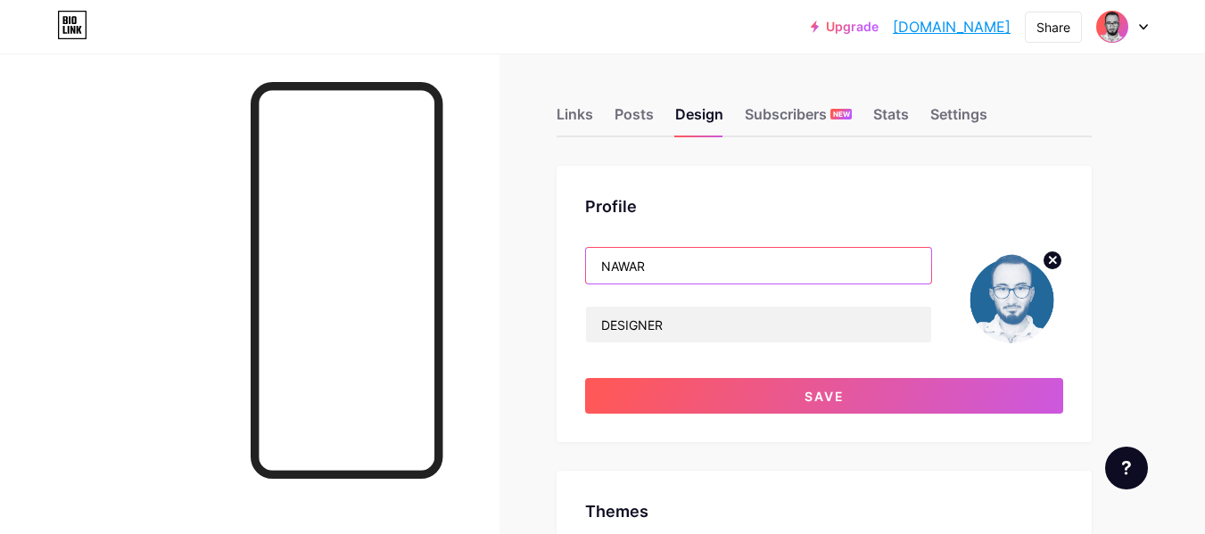
click at [682, 269] on input "NAWAR" at bounding box center [758, 266] width 345 height 36
click at [651, 264] on input "[PERSON_NAME]" at bounding box center [758, 266] width 345 height 36
drag, startPoint x: 645, startPoint y: 271, endPoint x: 612, endPoint y: 271, distance: 33.0
click at [612, 271] on input "[PERSON_NAME]" at bounding box center [758, 266] width 345 height 36
click at [740, 272] on input "[PERSON_NAME]" at bounding box center [758, 266] width 345 height 36
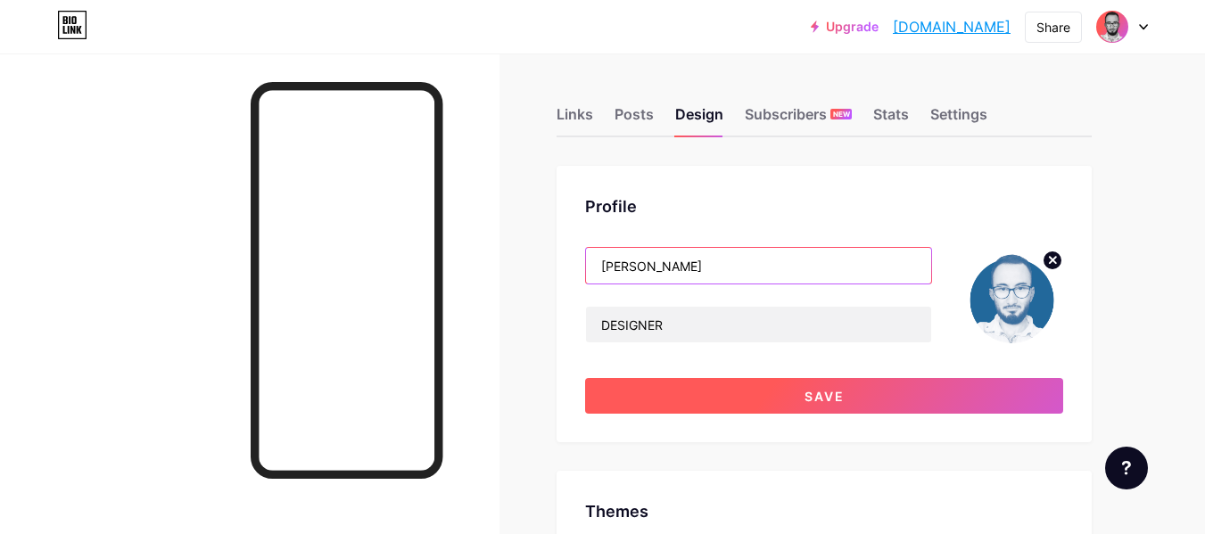
type input "[PERSON_NAME]"
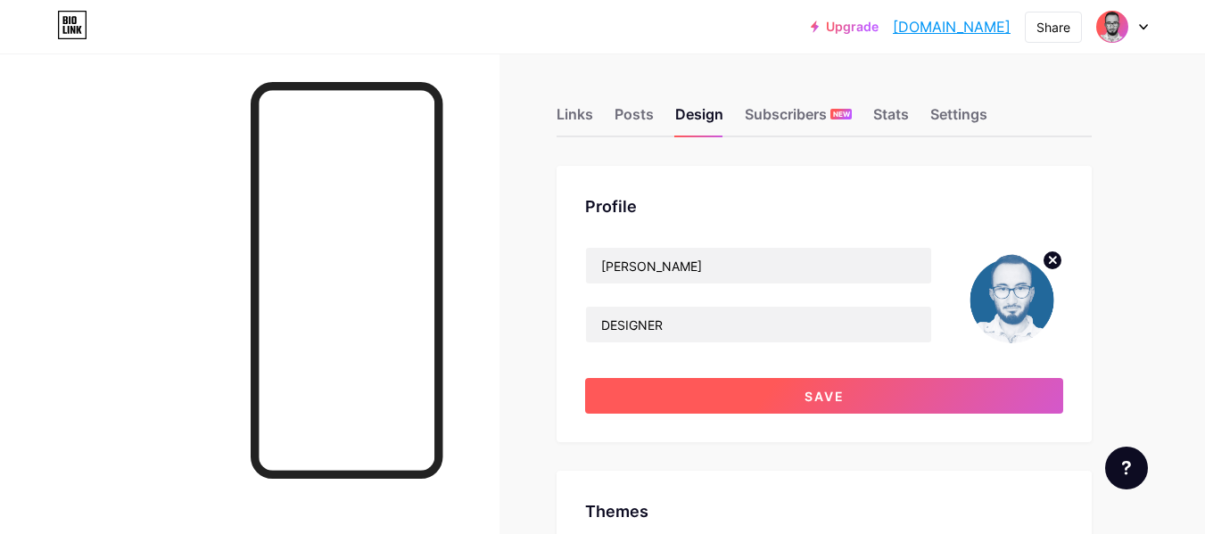
click at [724, 390] on button "Save" at bounding box center [824, 396] width 478 height 36
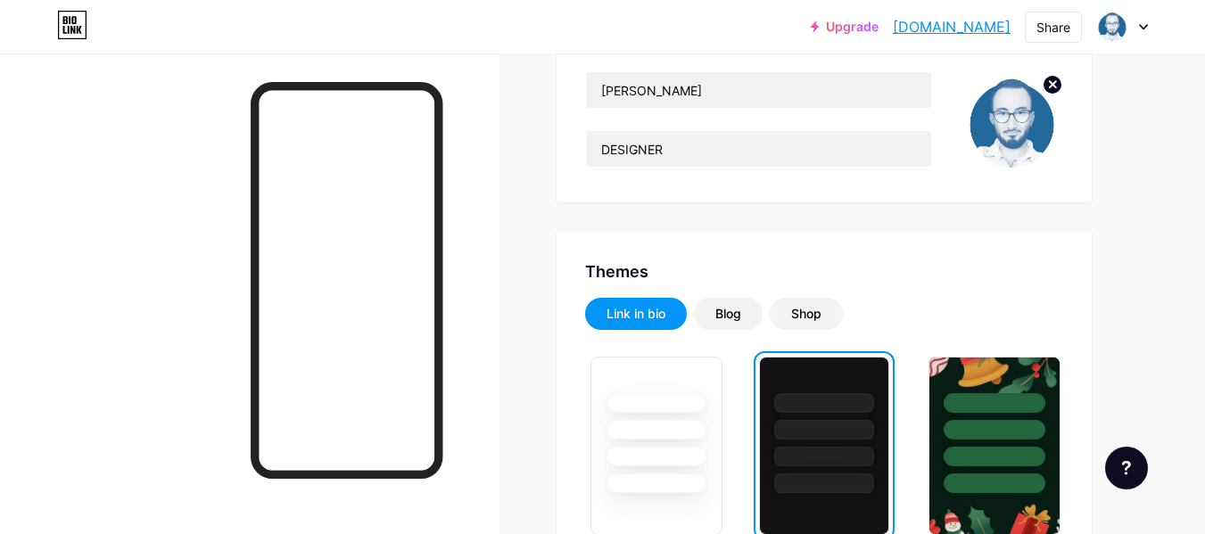
scroll to position [178, 0]
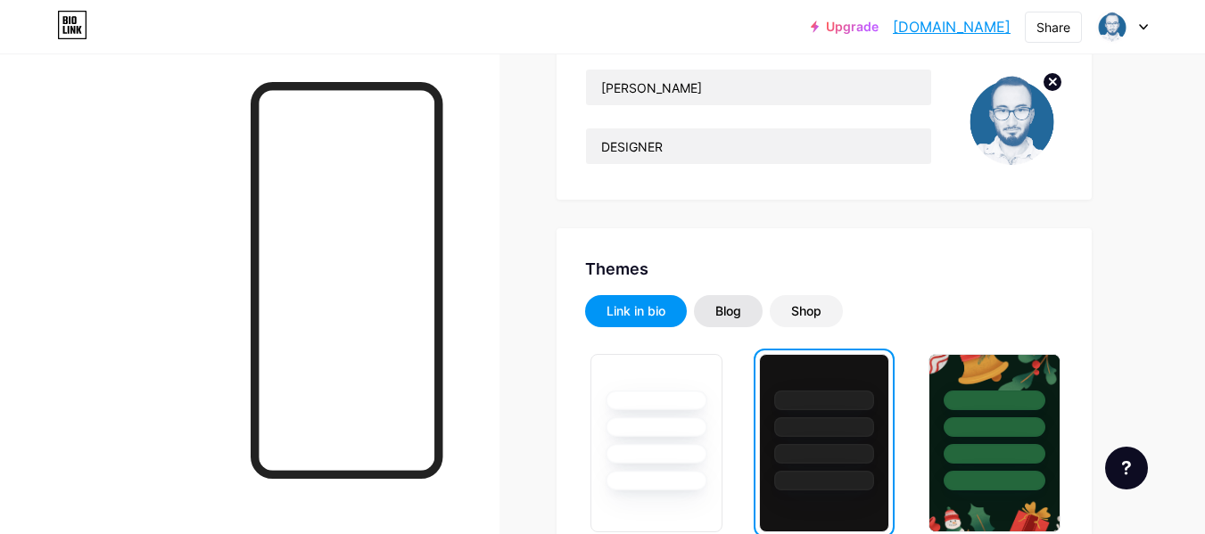
click at [726, 311] on div "Blog" at bounding box center [729, 311] width 26 height 18
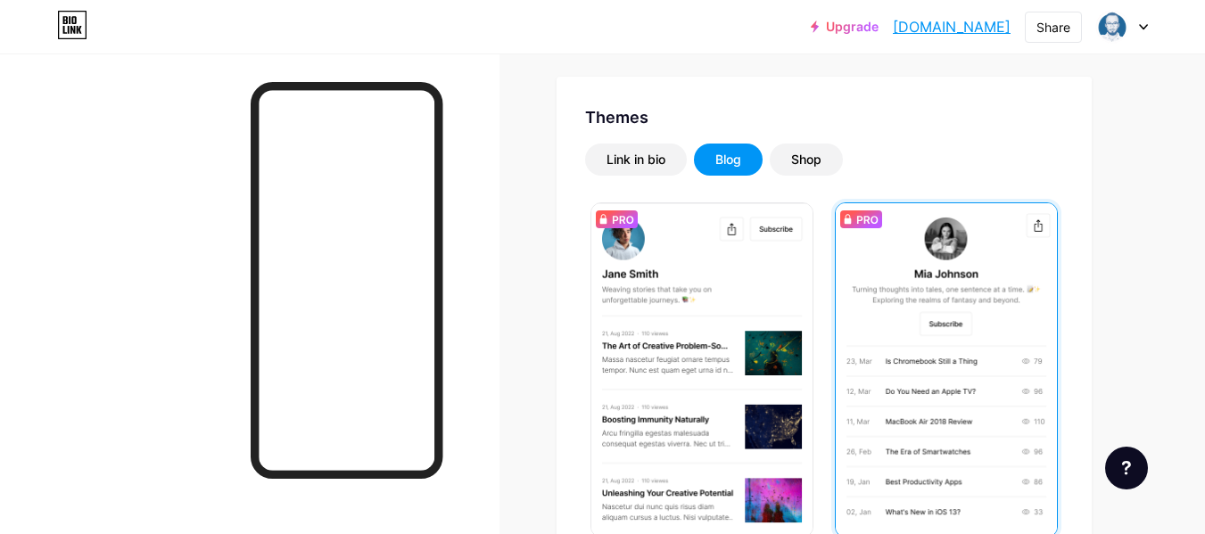
scroll to position [357, 0]
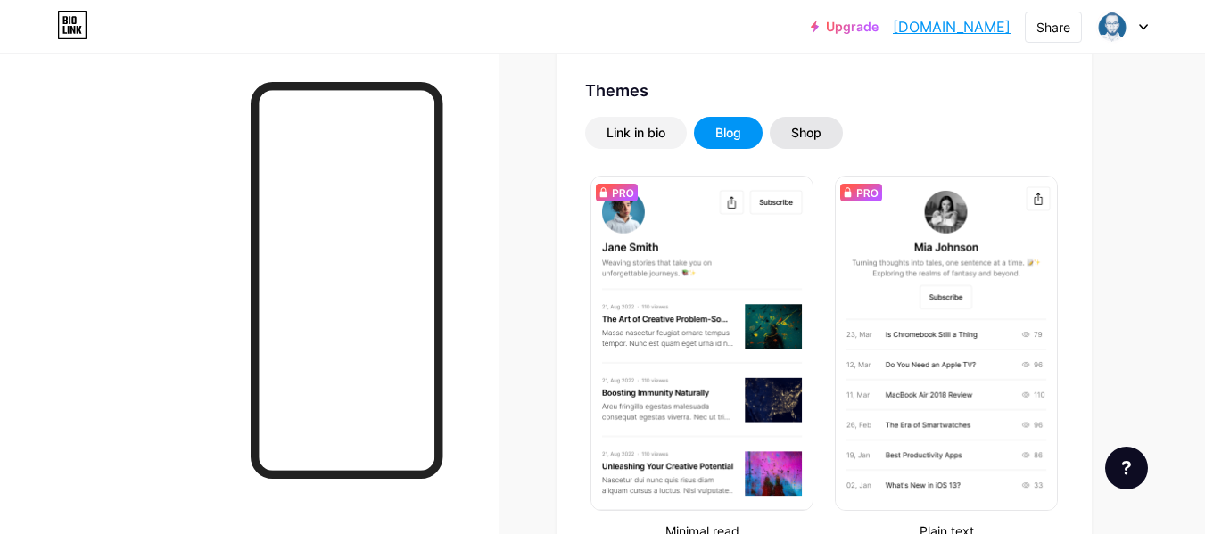
click at [820, 144] on div "Shop" at bounding box center [806, 133] width 73 height 32
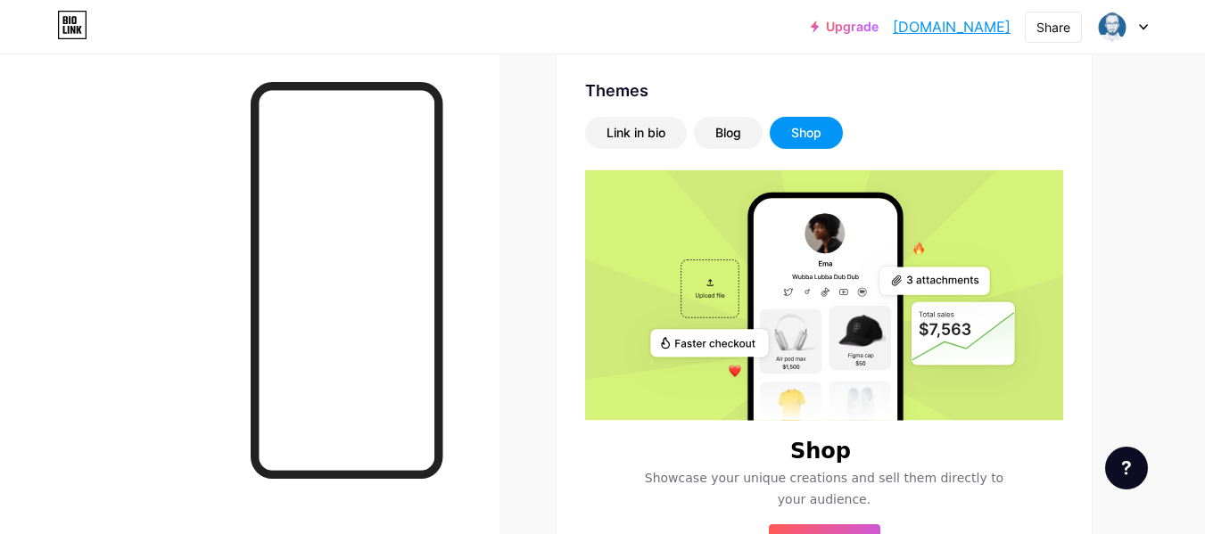
click at [815, 144] on div "Shop" at bounding box center [806, 133] width 73 height 32
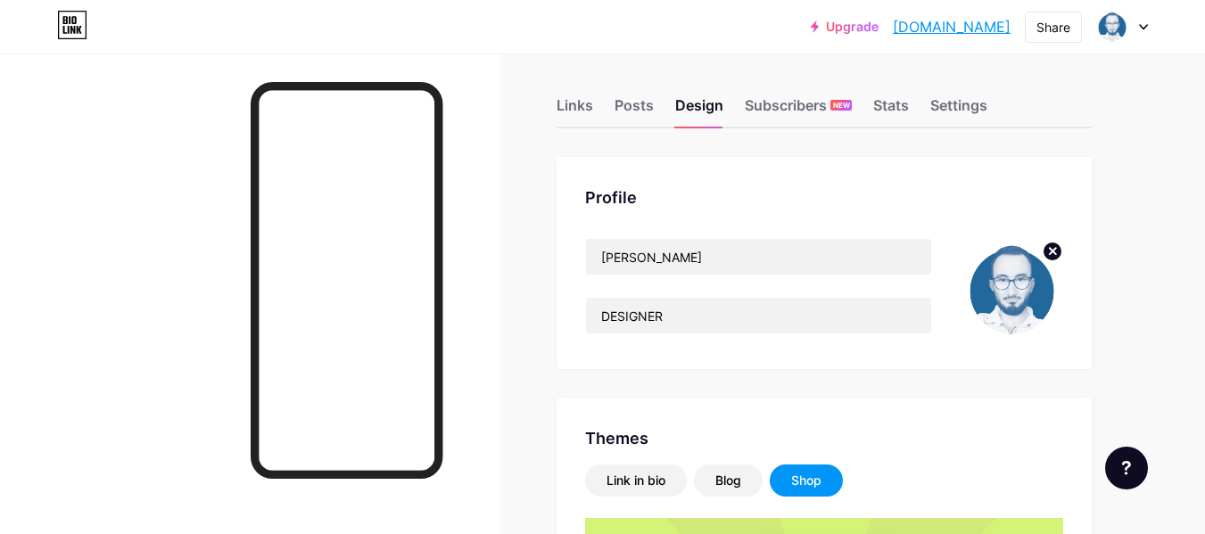
scroll to position [0, 0]
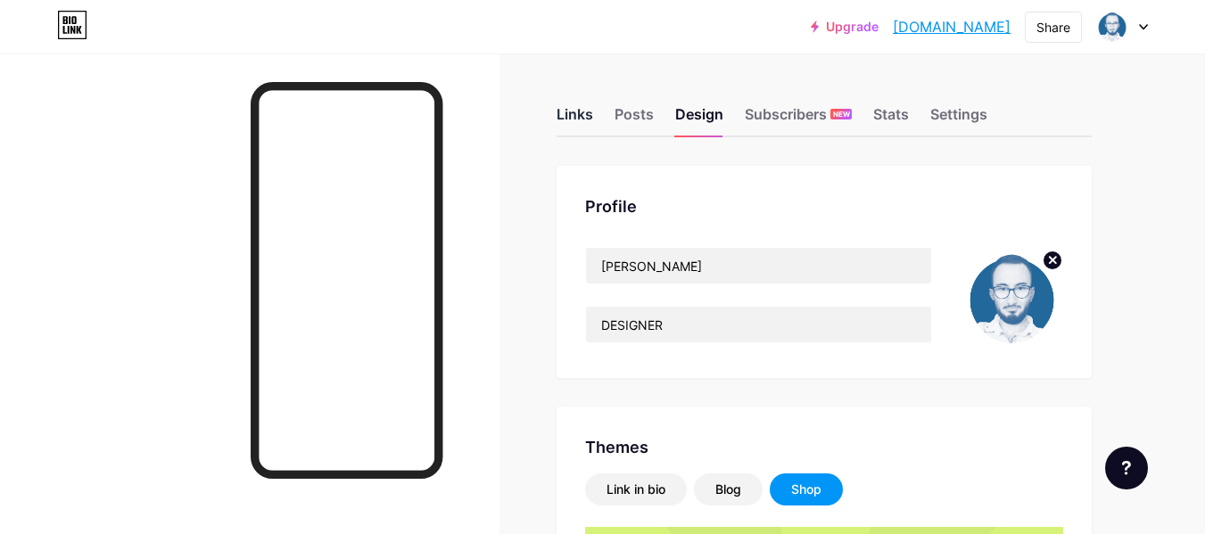
click at [582, 105] on div "Links" at bounding box center [575, 119] width 37 height 32
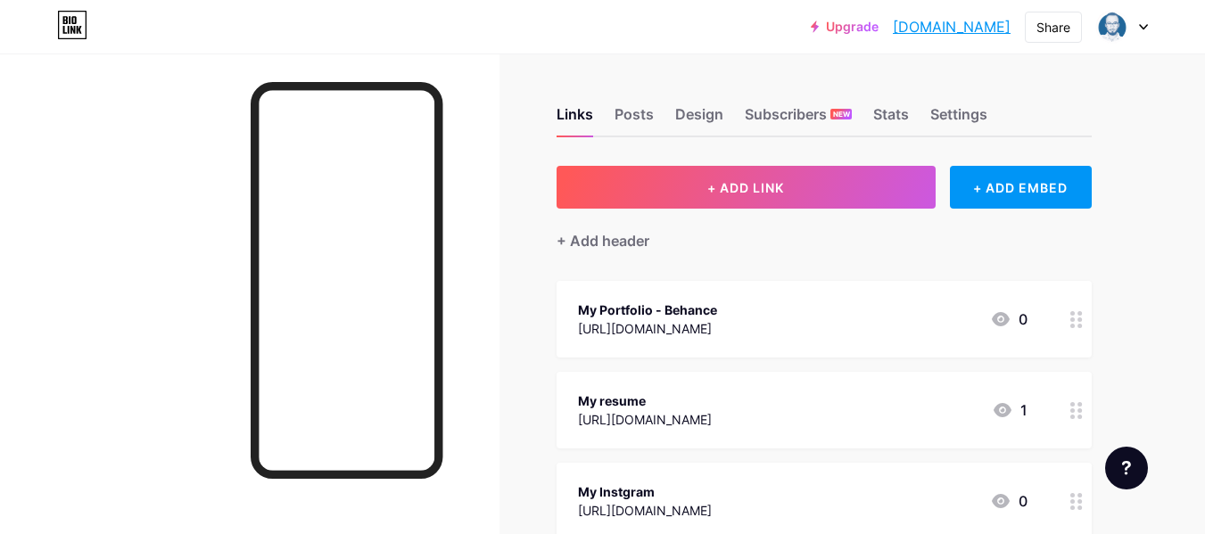
drag, startPoint x: 579, startPoint y: 324, endPoint x: 832, endPoint y: 349, distance: 254.6
click at [832, 349] on div "My Portfolio - Behance [URL][DOMAIN_NAME] 0" at bounding box center [824, 319] width 535 height 77
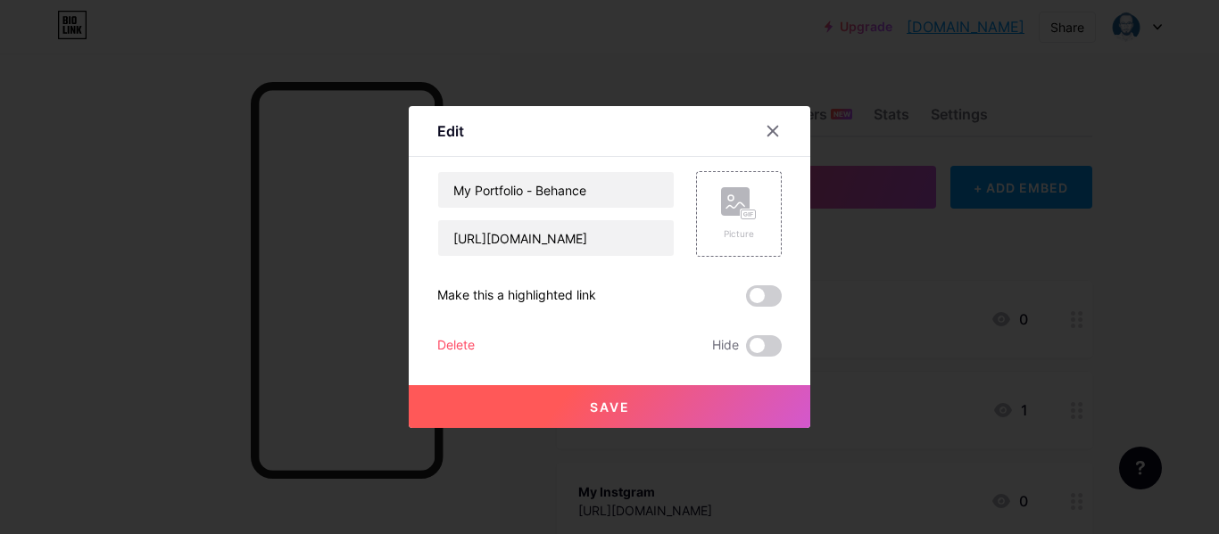
copy div "[URL][DOMAIN_NAME]"
click at [768, 126] on icon at bounding box center [772, 131] width 14 height 14
